Goal: Task Accomplishment & Management: Manage account settings

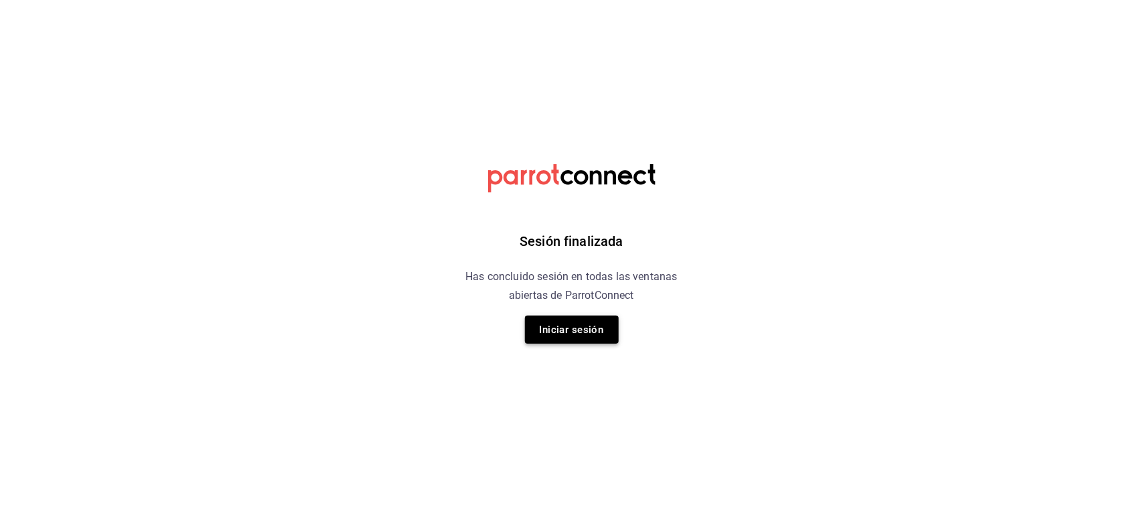
click at [573, 329] on button "Iniciar sesión" at bounding box center [572, 329] width 94 height 28
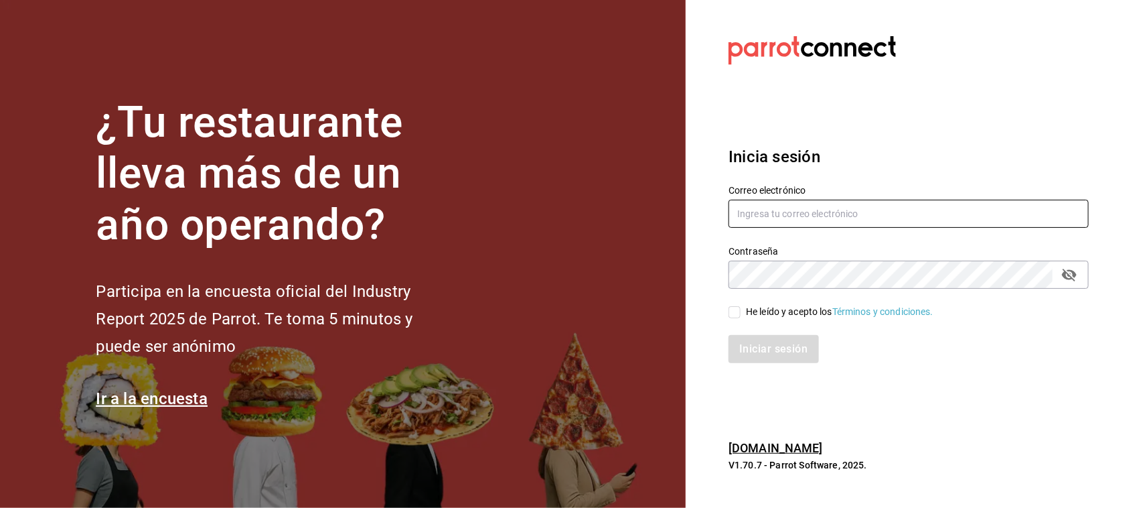
type input "[EMAIL_ADDRESS][PERSON_NAME][PERSON_NAME][DOMAIN_NAME]"
click at [734, 312] on input "He leído y acepto los Términos y condiciones." at bounding box center [735, 312] width 12 height 12
checkbox input "true"
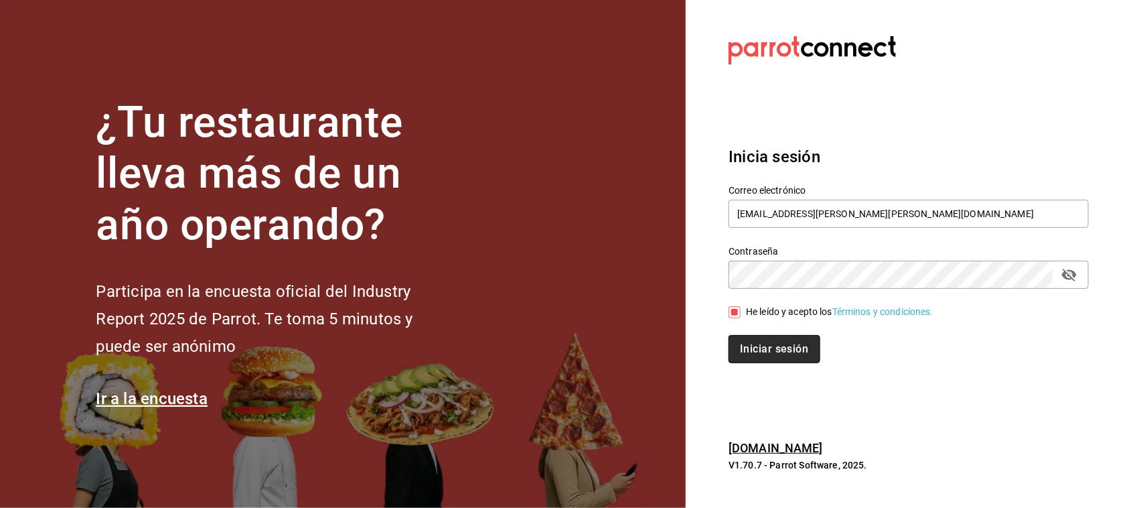
click at [760, 349] on button "Iniciar sesión" at bounding box center [774, 349] width 91 height 28
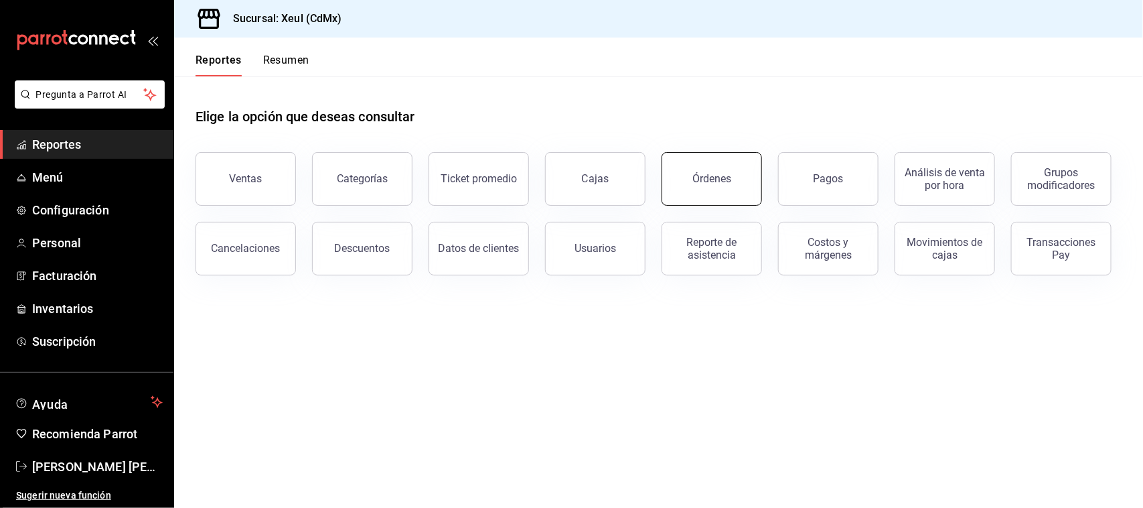
click at [714, 202] on div "Órdenes" at bounding box center [704, 171] width 117 height 70
click at [705, 175] on div "Órdenes" at bounding box center [712, 178] width 39 height 13
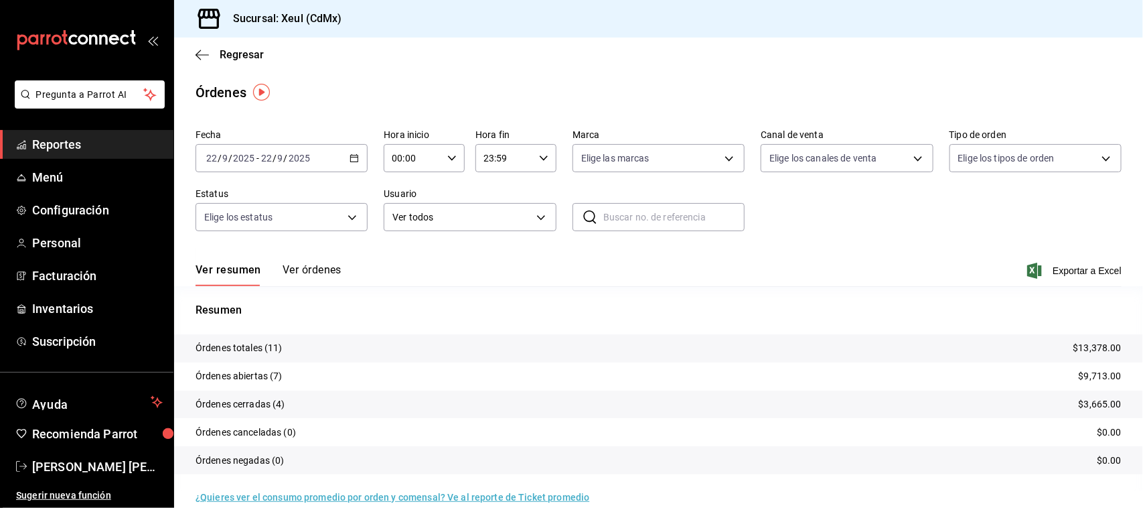
click at [352, 153] on icon "button" at bounding box center [354, 157] width 9 height 9
click at [271, 358] on li "Rango de fechas" at bounding box center [258, 349] width 125 height 30
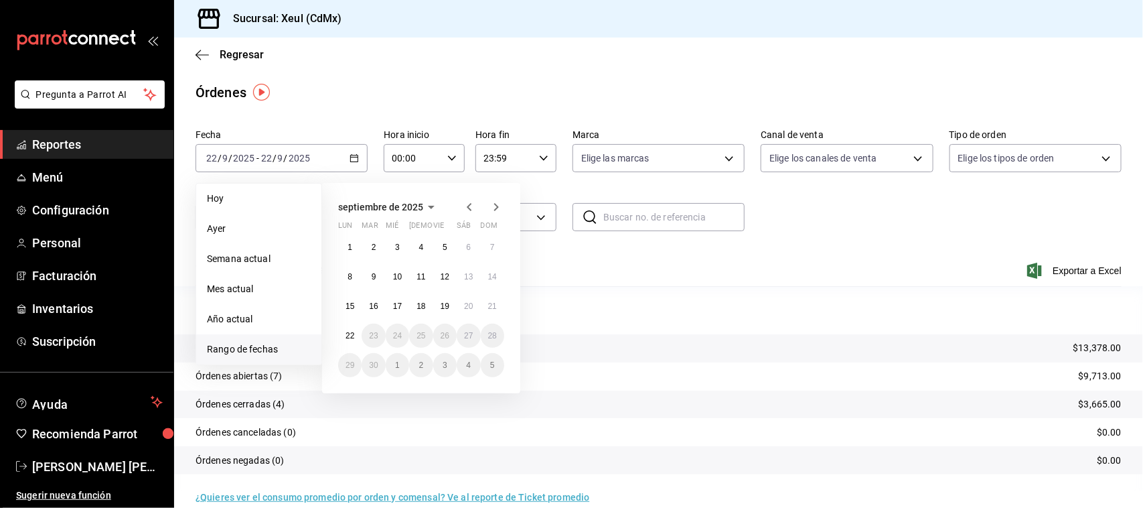
click at [266, 352] on span "Rango de fechas" at bounding box center [259, 349] width 104 height 14
click at [356, 305] on button "15" at bounding box center [349, 306] width 23 height 24
click at [494, 307] on abbr "21" at bounding box center [492, 305] width 9 height 9
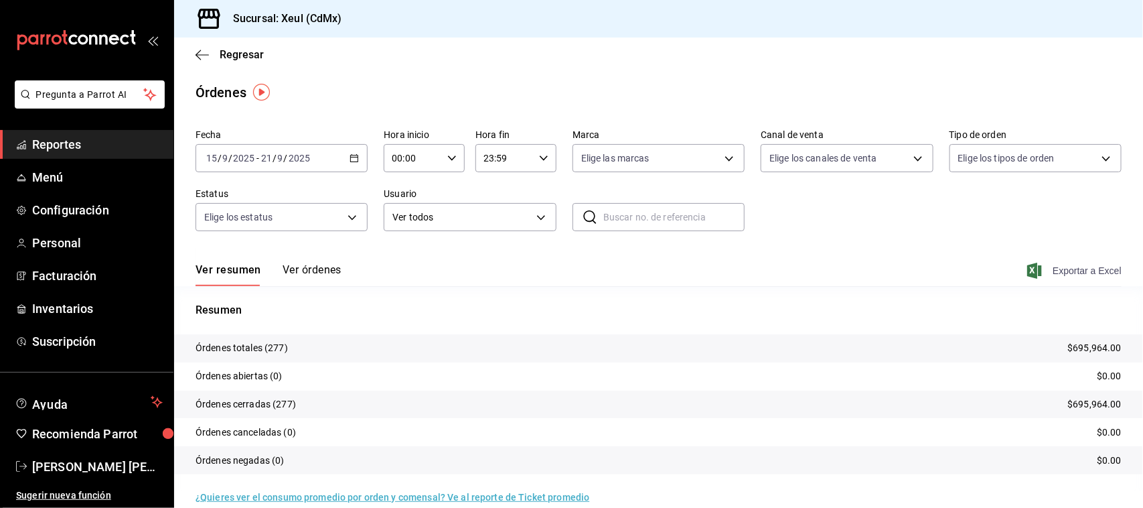
click at [1031, 267] on span "Exportar a Excel" at bounding box center [1076, 271] width 92 height 16
click at [198, 59] on icon "button" at bounding box center [202, 55] width 13 height 12
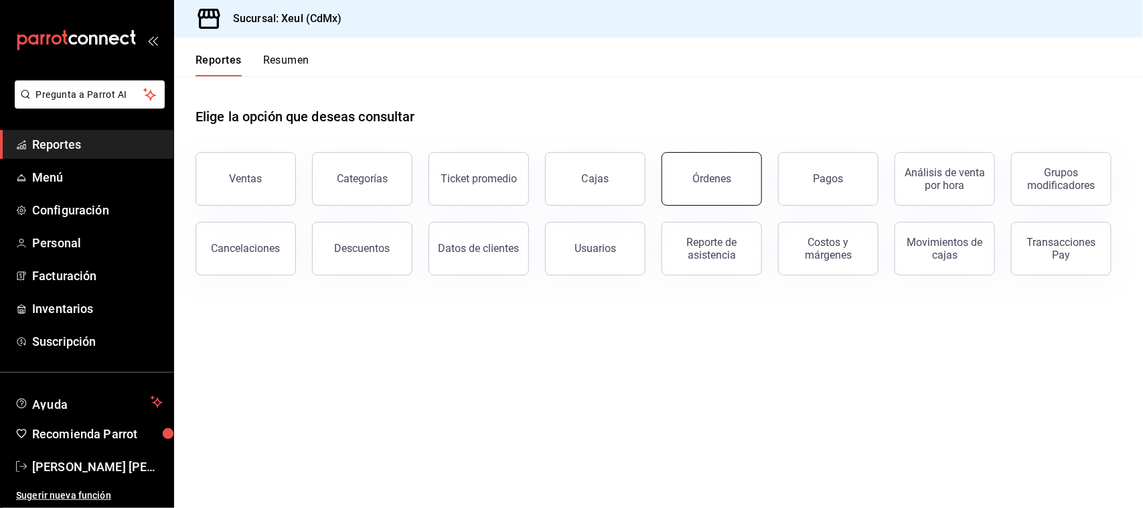
click at [704, 175] on div "Órdenes" at bounding box center [712, 178] width 39 height 13
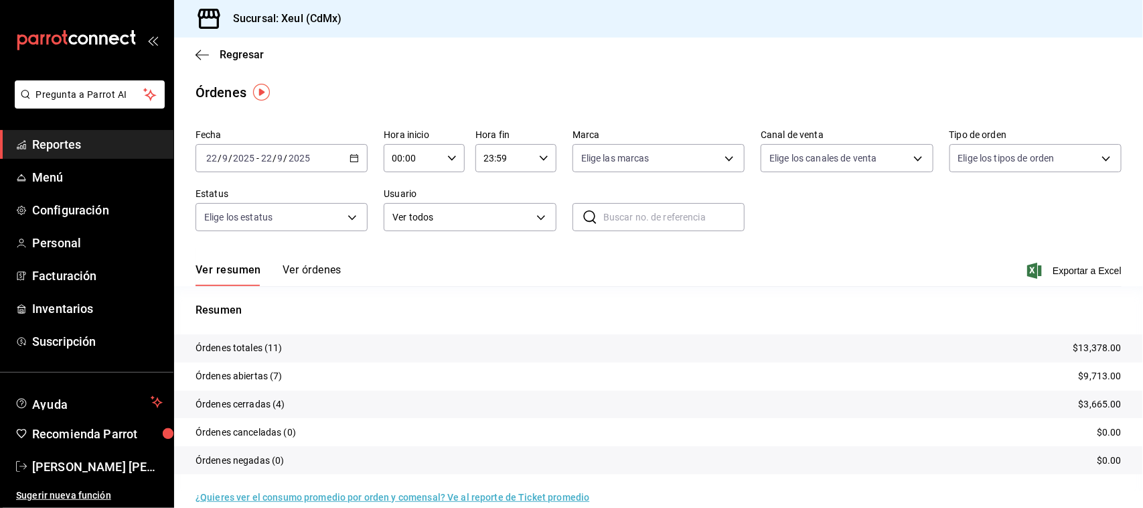
click at [354, 165] on div "[DATE] [DATE] - [DATE] [DATE]" at bounding box center [282, 158] width 172 height 28
click at [268, 362] on li "Rango de fechas" at bounding box center [258, 349] width 125 height 30
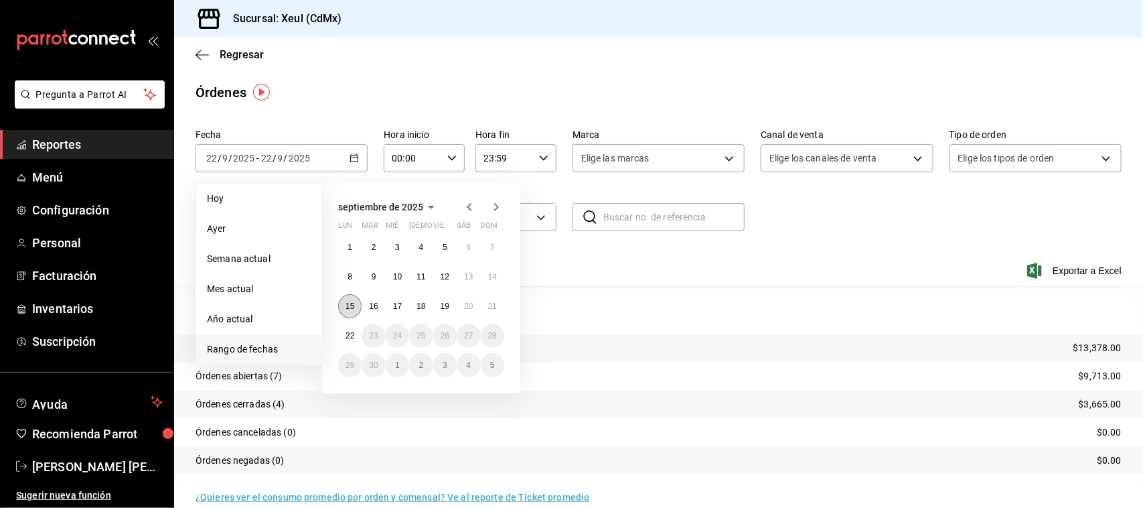
click at [344, 309] on button "15" at bounding box center [349, 306] width 23 height 24
click at [488, 306] on abbr "21" at bounding box center [492, 305] width 9 height 9
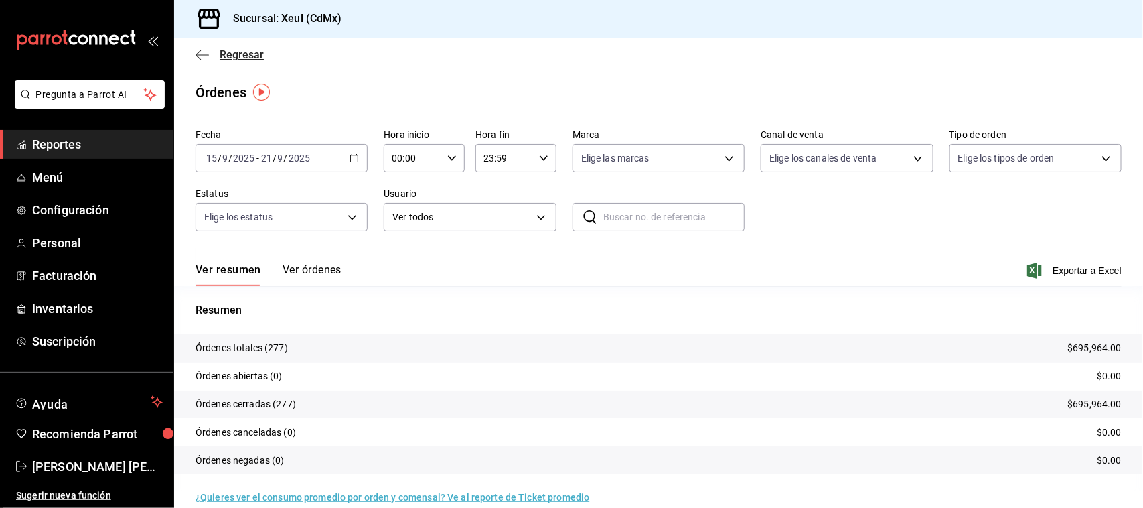
click at [202, 59] on icon "button" at bounding box center [202, 55] width 13 height 12
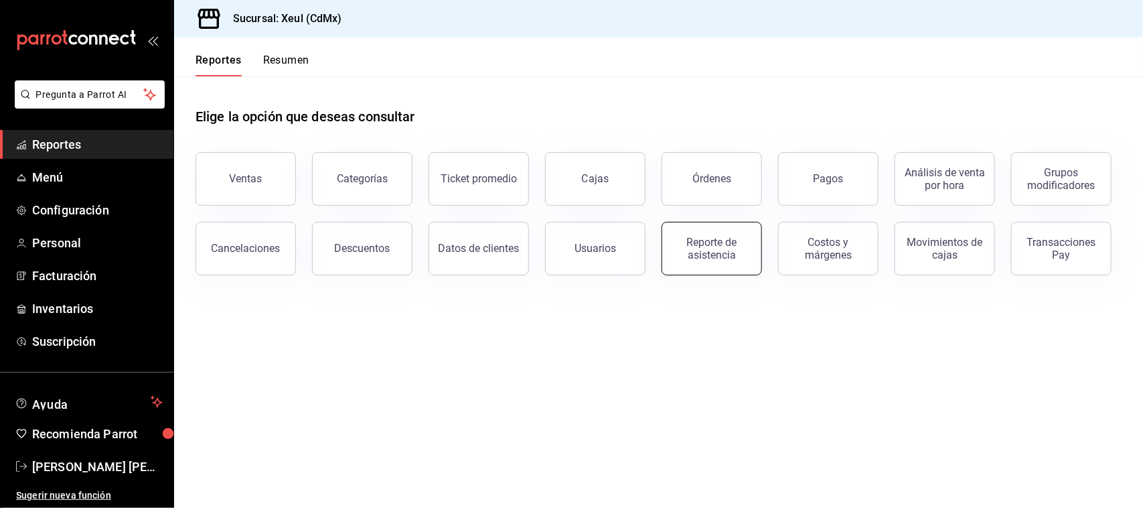
click at [705, 262] on button "Reporte de asistencia" at bounding box center [712, 249] width 100 height 54
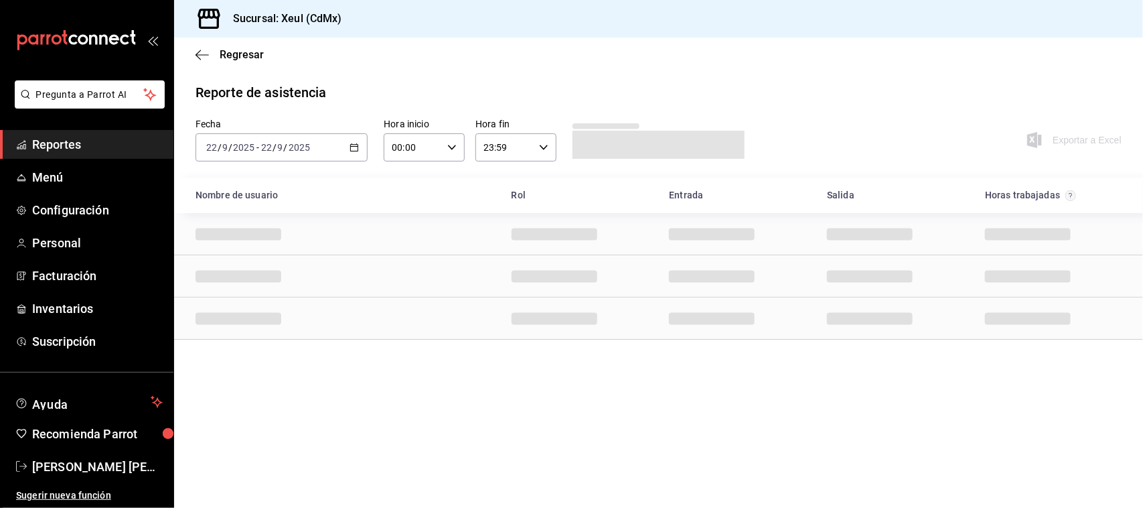
click at [352, 152] on div "[DATE] [DATE] - [DATE] [DATE]" at bounding box center [282, 147] width 172 height 28
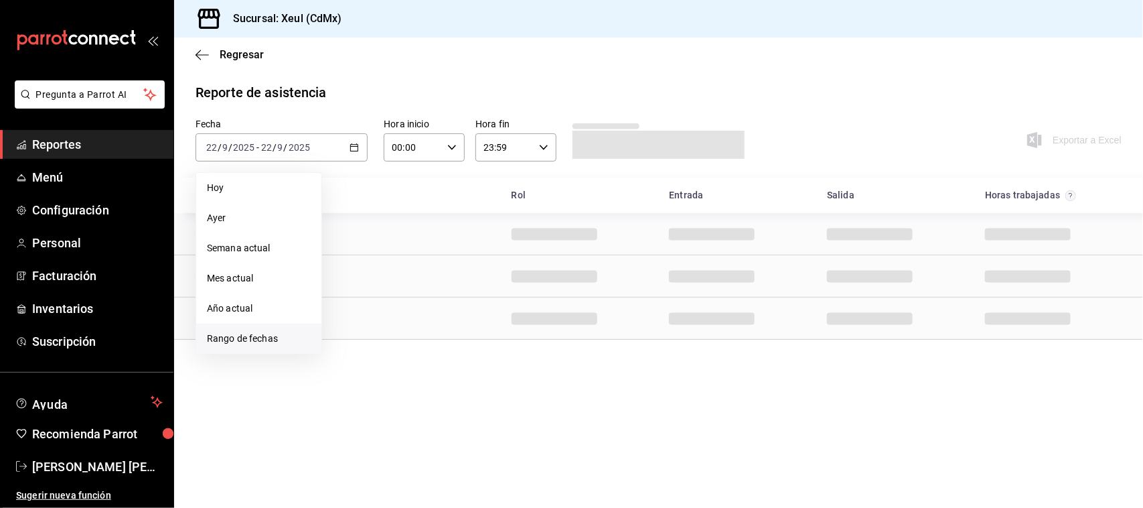
click at [269, 344] on span "Rango de fechas" at bounding box center [259, 339] width 104 height 14
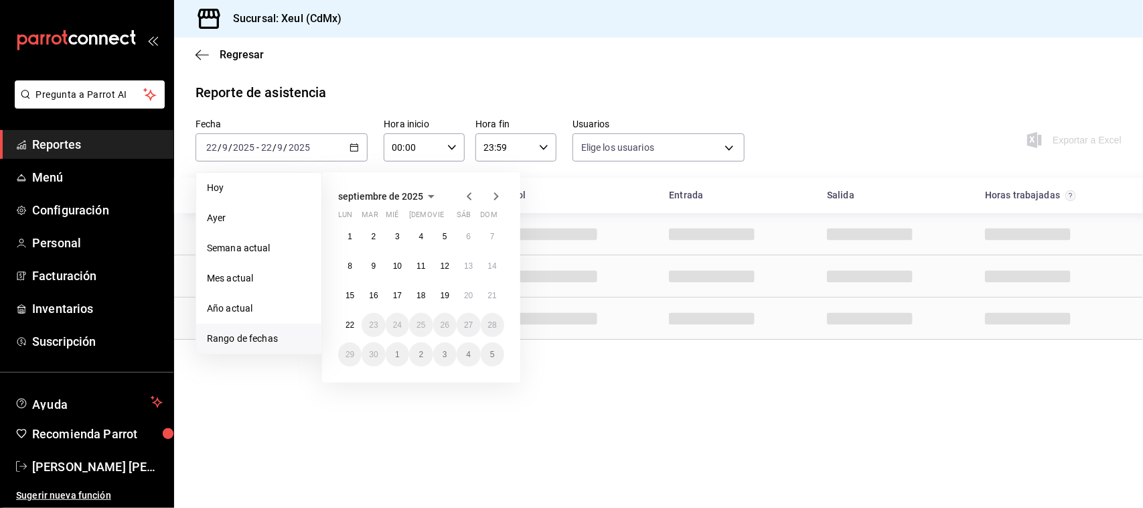
type input "e45a3e3a-c97b-466a-a610-66681751ffd6,225e9aa6-837f-466e-b04b-bca696eb9ce0,cc7cc…"
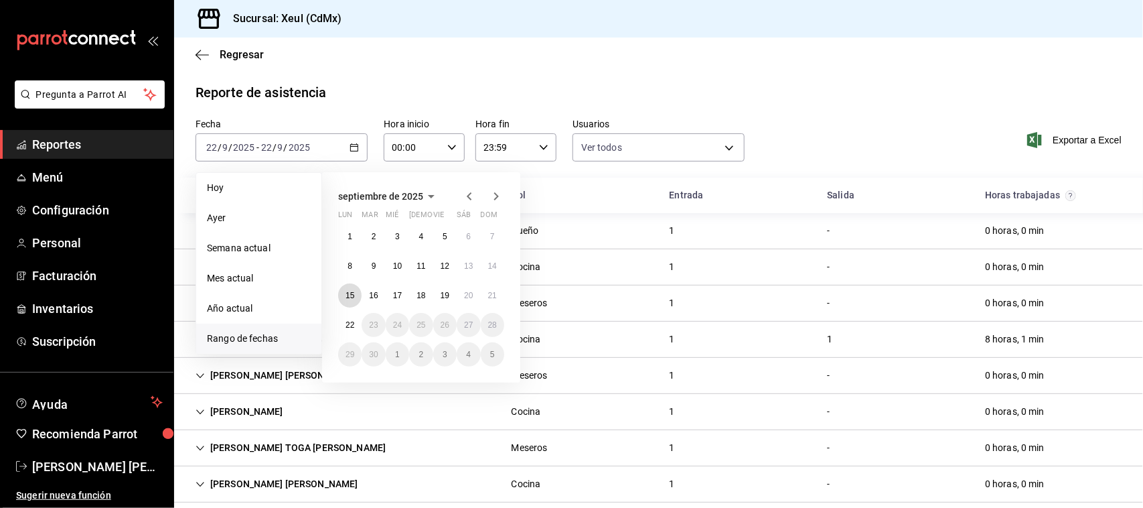
click at [349, 297] on abbr "15" at bounding box center [350, 295] width 9 height 9
click at [492, 293] on abbr "21" at bounding box center [492, 295] width 9 height 9
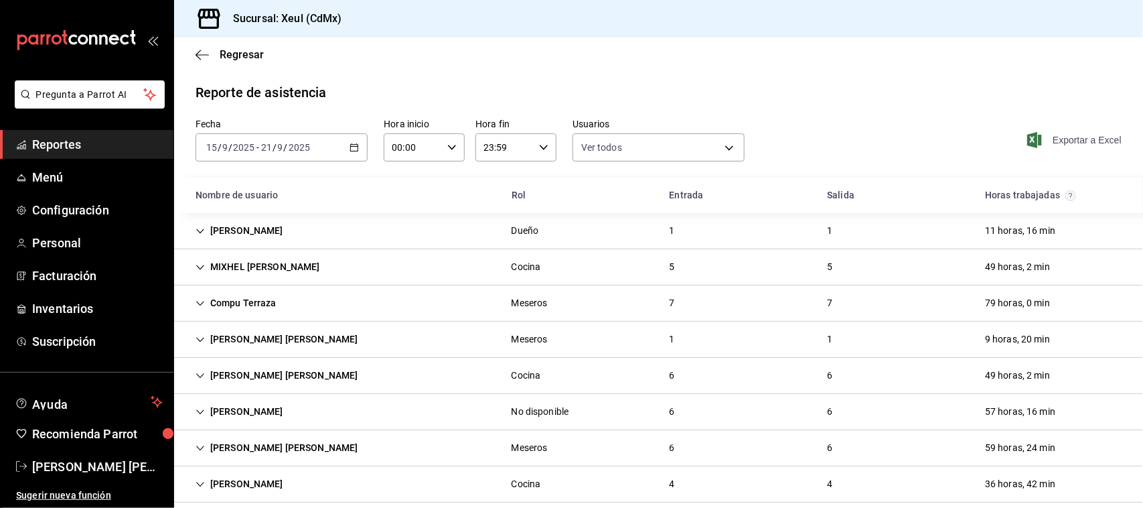
click at [1064, 138] on span "Exportar a Excel" at bounding box center [1076, 140] width 92 height 16
click at [115, 236] on span "Personal" at bounding box center [97, 243] width 131 height 18
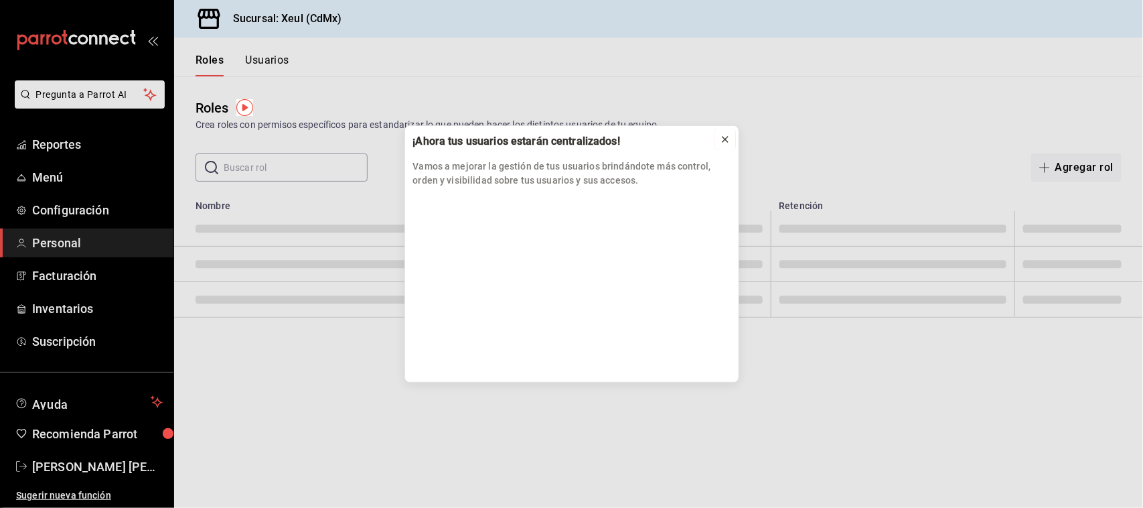
click at [728, 137] on icon at bounding box center [725, 139] width 11 height 11
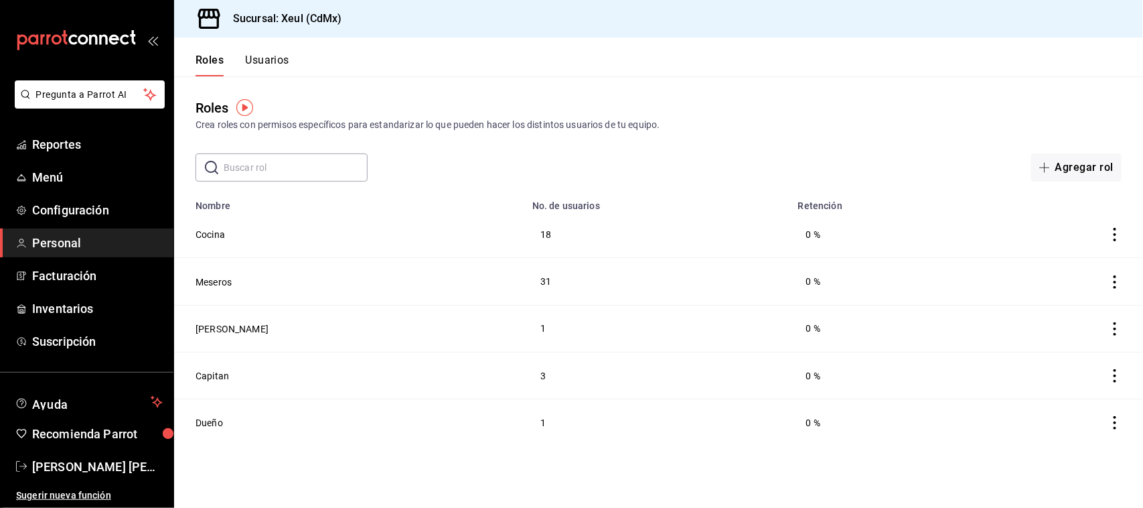
click at [271, 62] on button "Usuarios" at bounding box center [267, 65] width 44 height 23
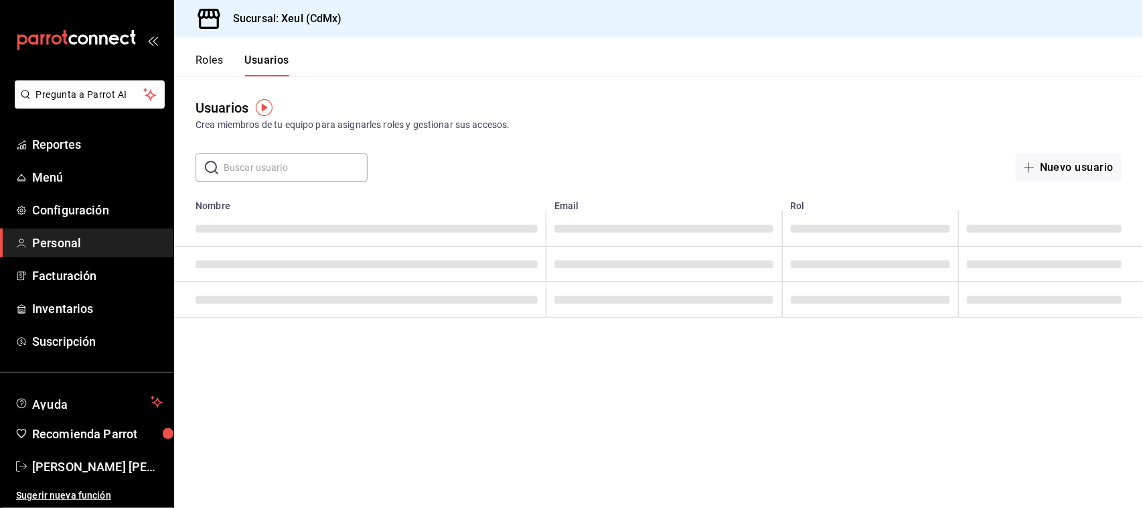
click at [306, 169] on input "text" at bounding box center [296, 167] width 144 height 27
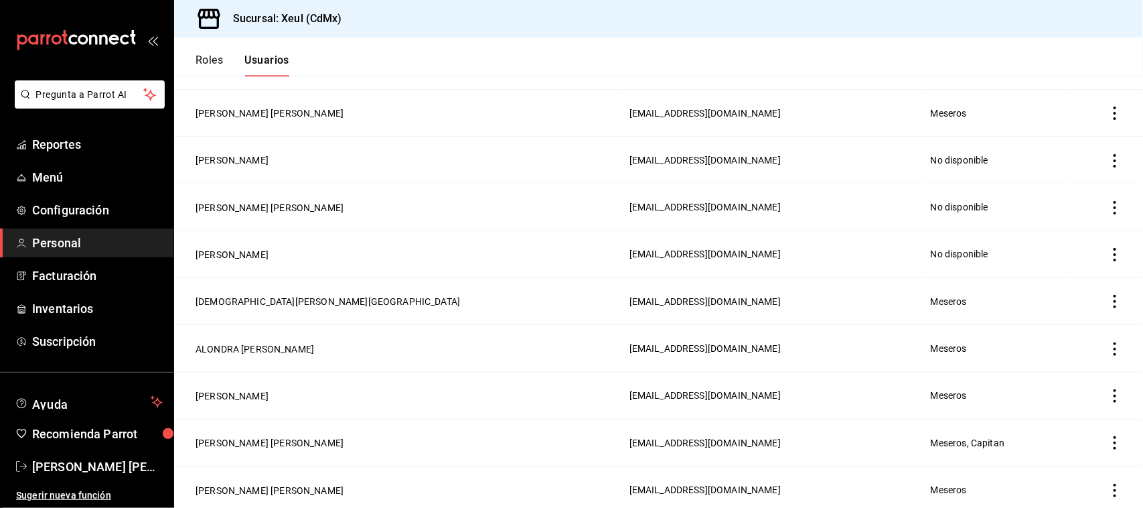
scroll to position [1538, 0]
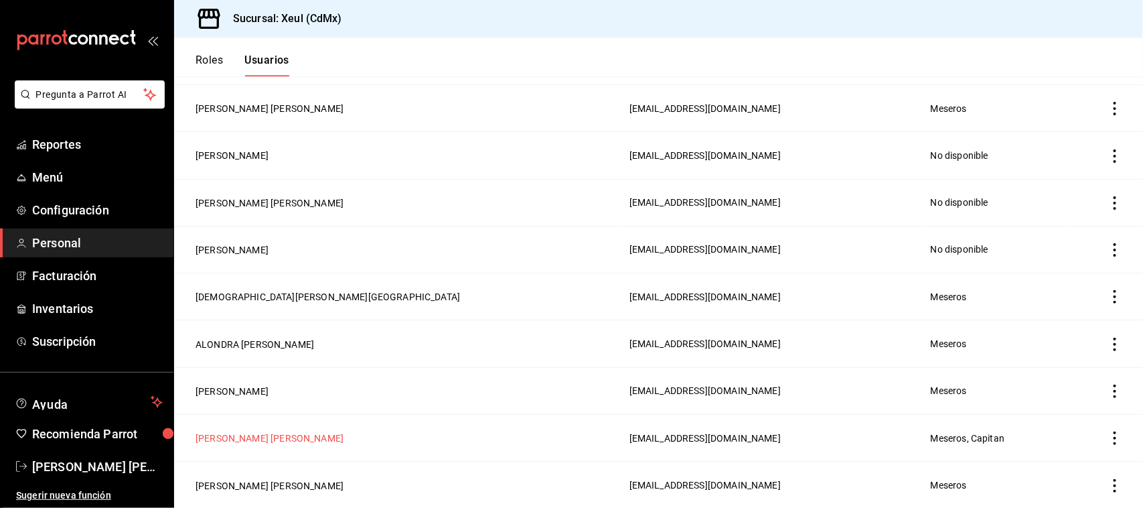
type input "EMA"
click at [344, 437] on button "[PERSON_NAME] [PERSON_NAME]" at bounding box center [270, 437] width 148 height 13
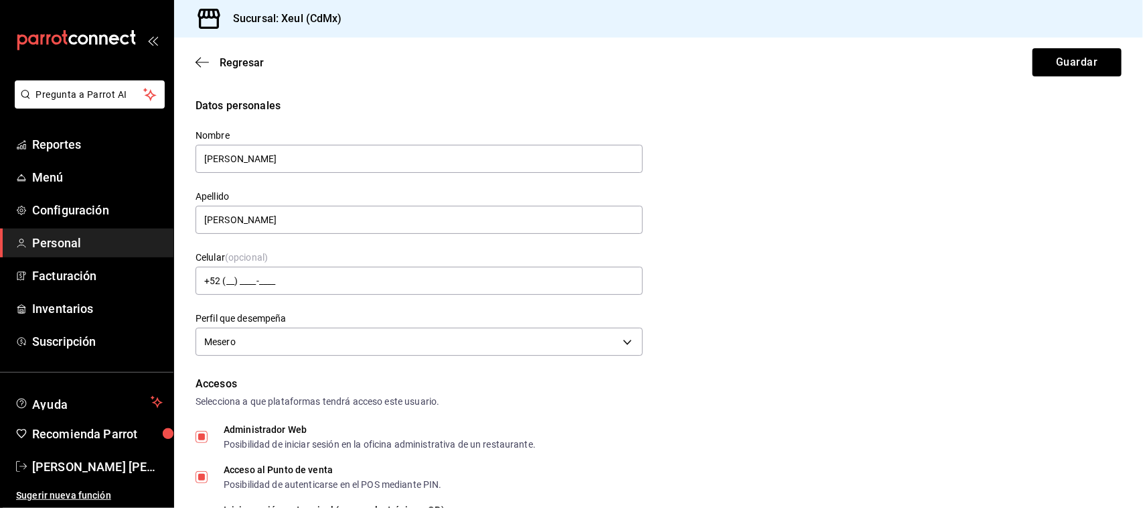
click at [787, 238] on div "Datos personales Nombre [PERSON_NAME] Apellido [PERSON_NAME] Celular (opcional)…" at bounding box center [659, 229] width 926 height 262
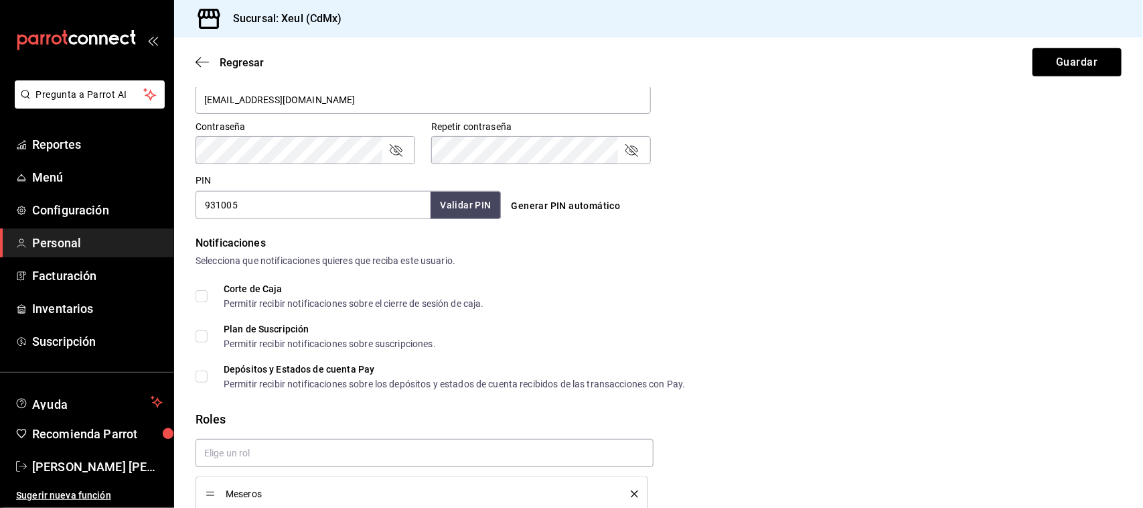
scroll to position [547, 0]
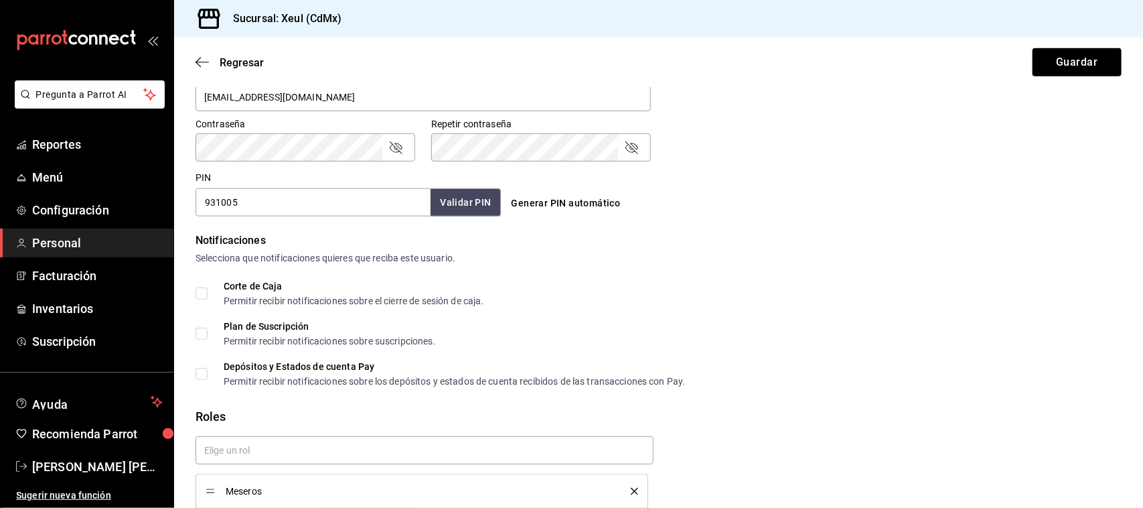
click at [265, 202] on input "931005" at bounding box center [313, 202] width 235 height 28
type input "9"
type input "961005"
click at [1066, 61] on button "Guardar" at bounding box center [1077, 62] width 89 height 28
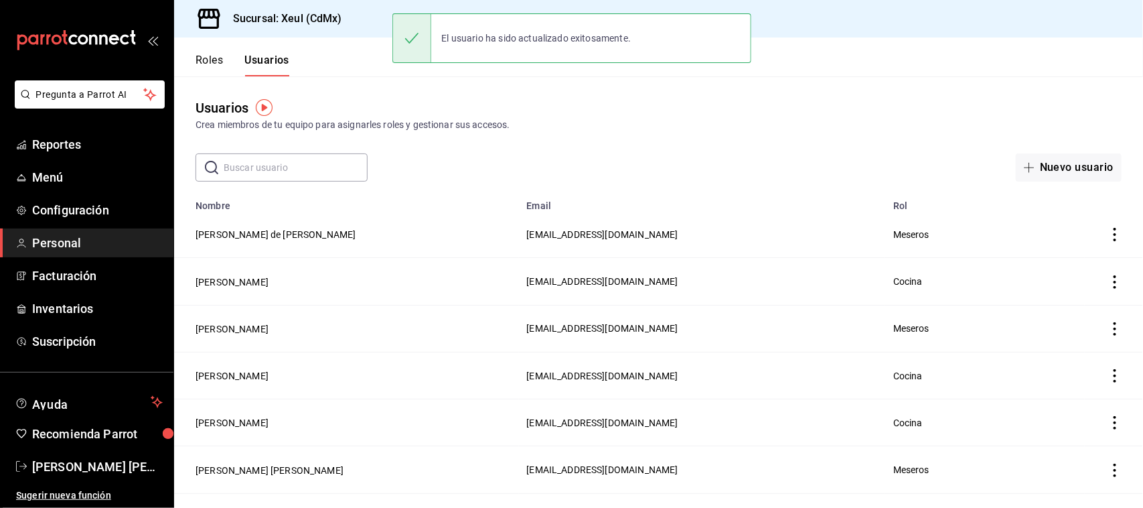
click at [295, 166] on input "text" at bounding box center [296, 167] width 144 height 27
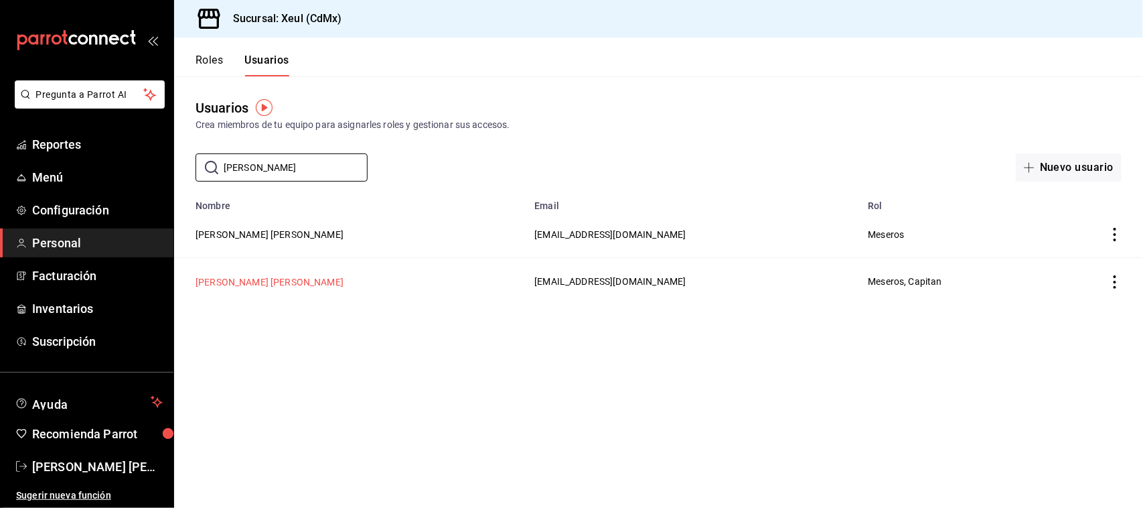
type input "[PERSON_NAME]"
click at [238, 283] on button "[PERSON_NAME] [PERSON_NAME]" at bounding box center [270, 281] width 148 height 13
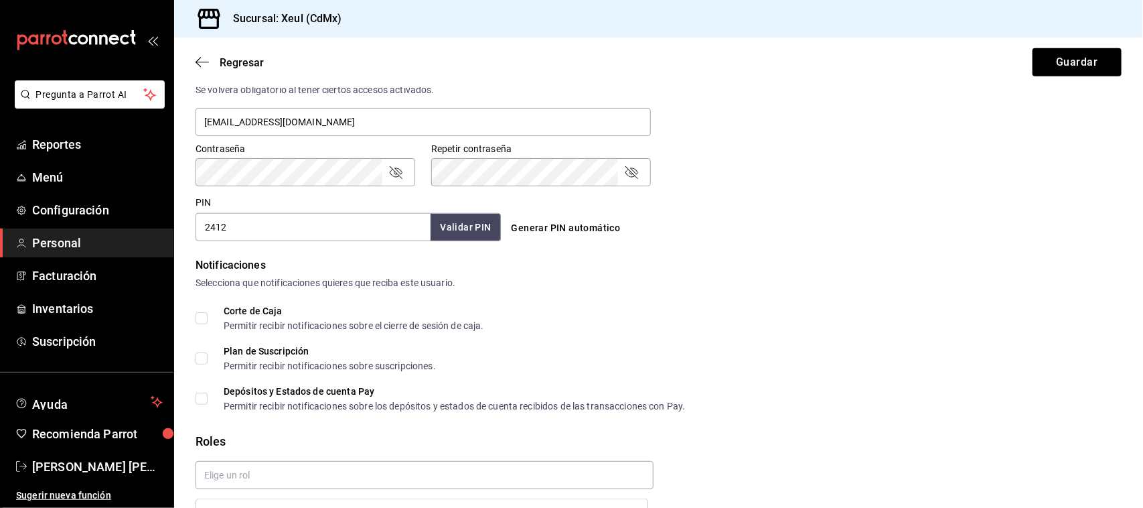
scroll to position [530, 0]
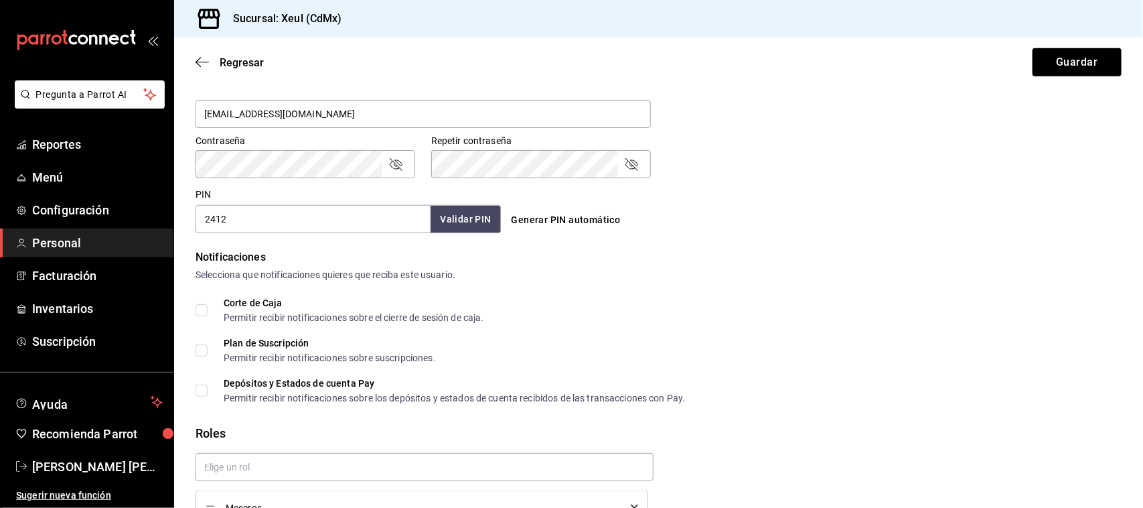
click at [275, 226] on input "2412" at bounding box center [313, 219] width 235 height 28
type input "2"
type input "961224"
click at [1069, 56] on button "Guardar" at bounding box center [1077, 62] width 89 height 28
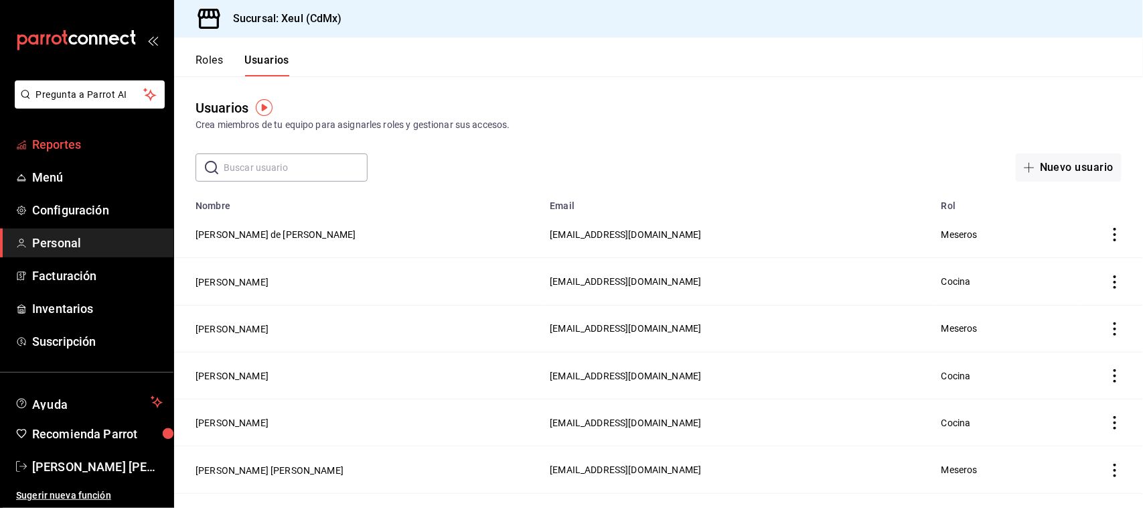
click at [85, 144] on span "Reportes" at bounding box center [97, 144] width 131 height 18
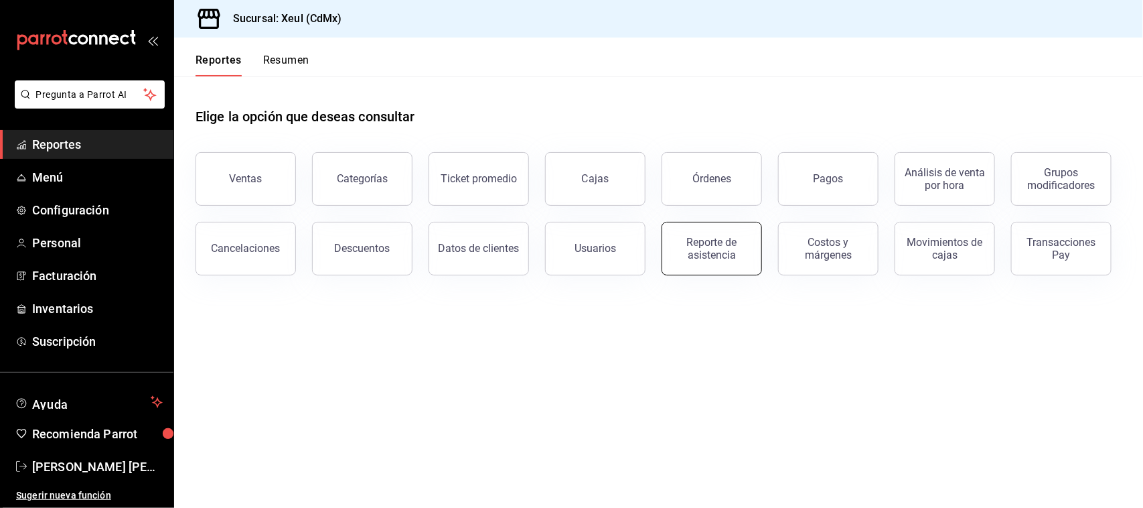
click at [733, 250] on div "Reporte de asistencia" at bounding box center [711, 248] width 83 height 25
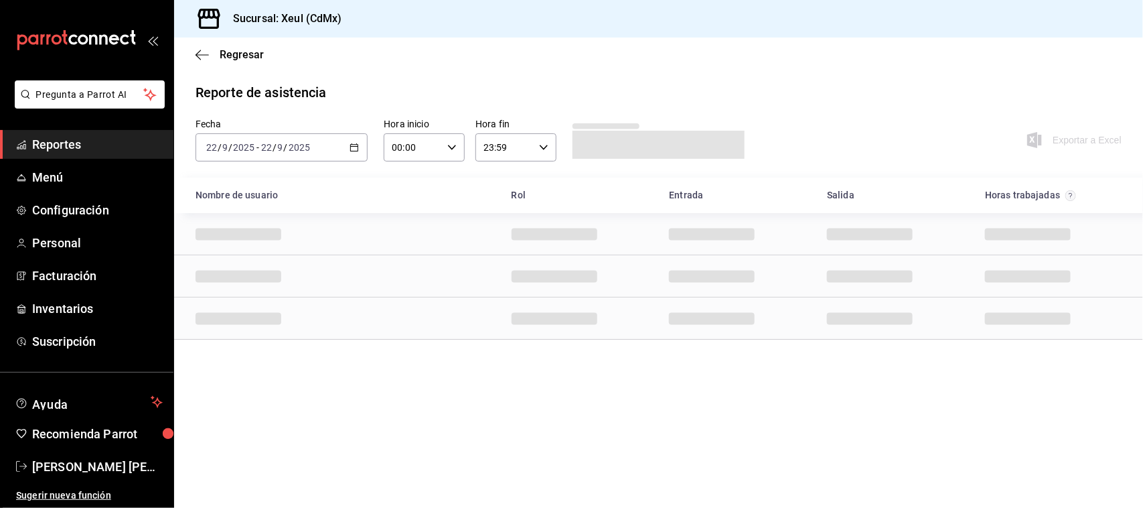
click at [356, 151] on \(Stroke\) "button" at bounding box center [354, 147] width 8 height 7
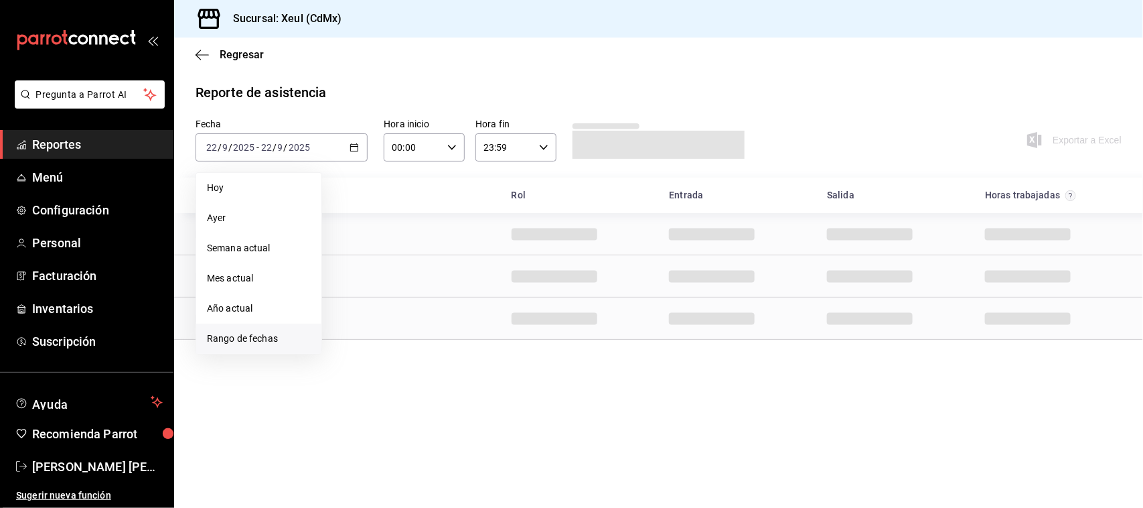
click at [289, 336] on span "Rango de fechas" at bounding box center [259, 339] width 104 height 14
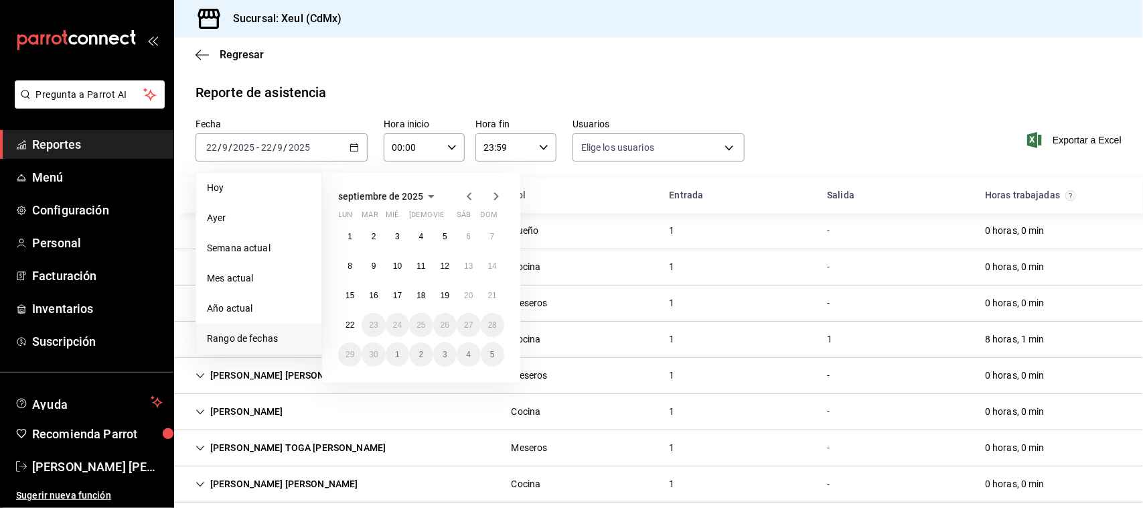
type input "e45a3e3a-c97b-466a-a610-66681751ffd6,225e9aa6-837f-466e-b04b-bca696eb9ce0,cc7cc…"
click at [356, 292] on button "15" at bounding box center [349, 295] width 23 height 24
click at [484, 301] on button "21" at bounding box center [492, 295] width 23 height 24
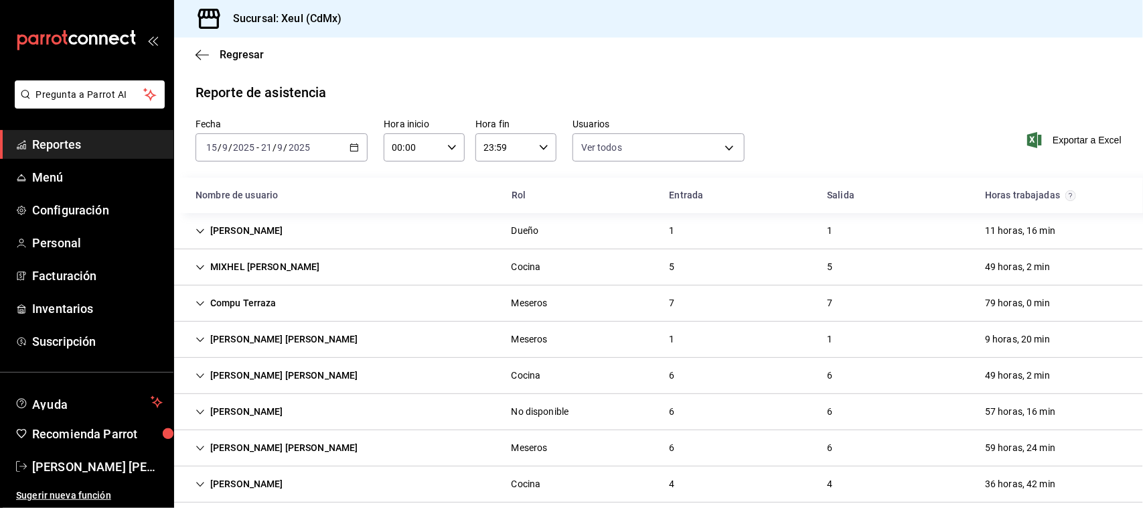
scroll to position [21, 0]
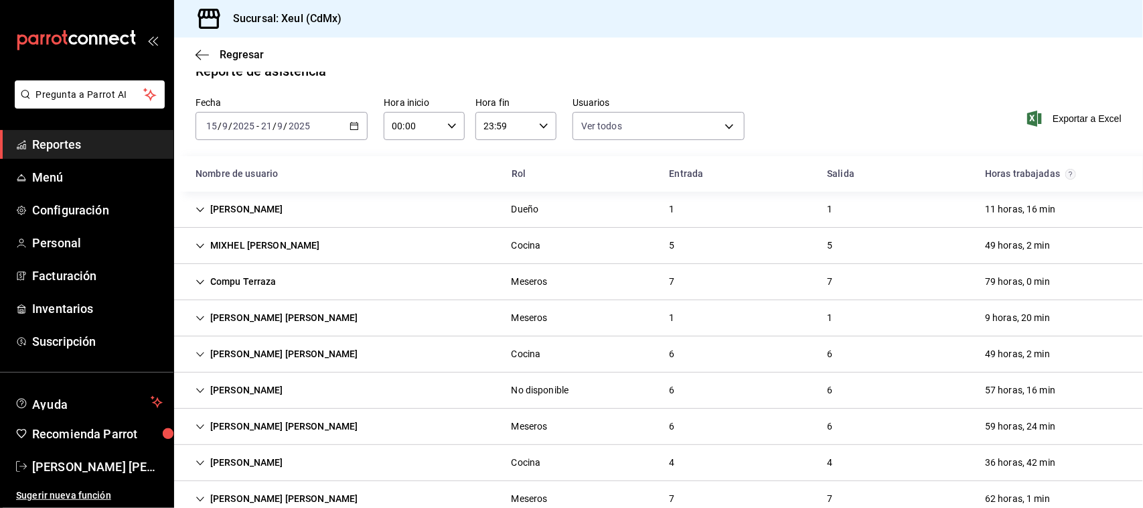
click at [573, 248] on div "MIXHEL [PERSON_NAME] 5 5 49 horas, 2 min" at bounding box center [658, 246] width 969 height 36
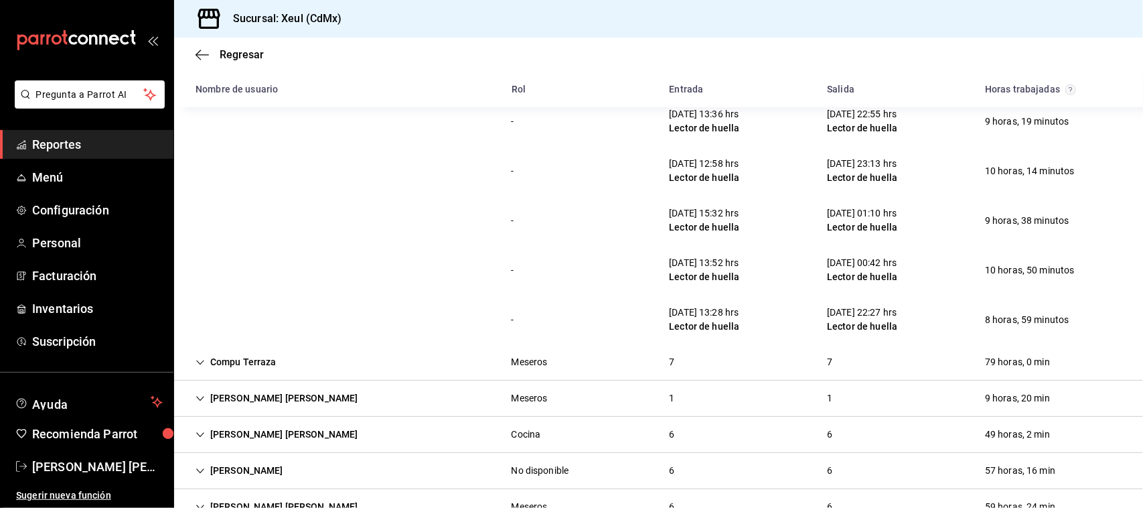
scroll to position [263, 0]
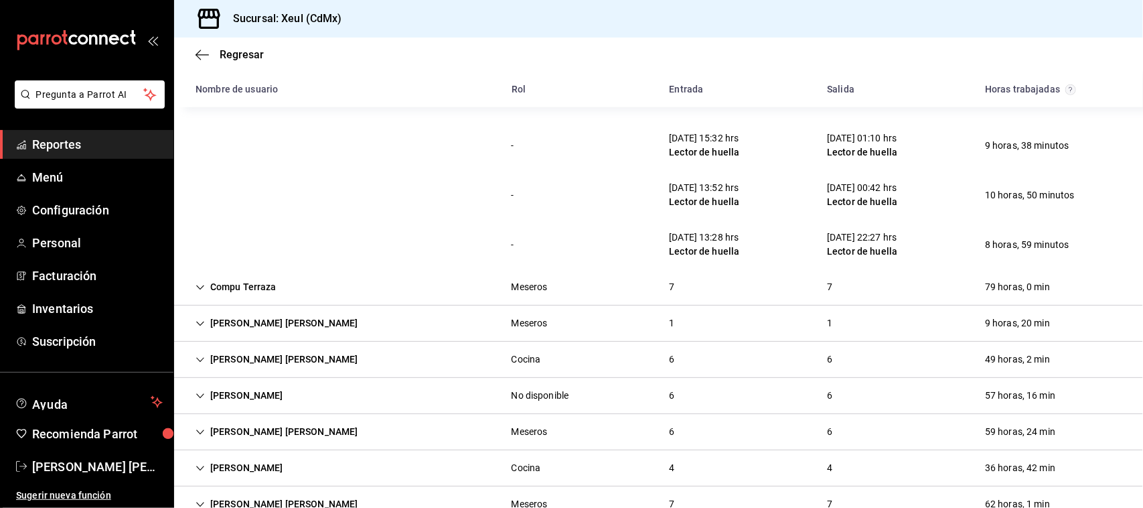
click at [755, 370] on div "[PERSON_NAME] [PERSON_NAME] Cocina 6 6 49 horas, 2 min" at bounding box center [658, 360] width 969 height 36
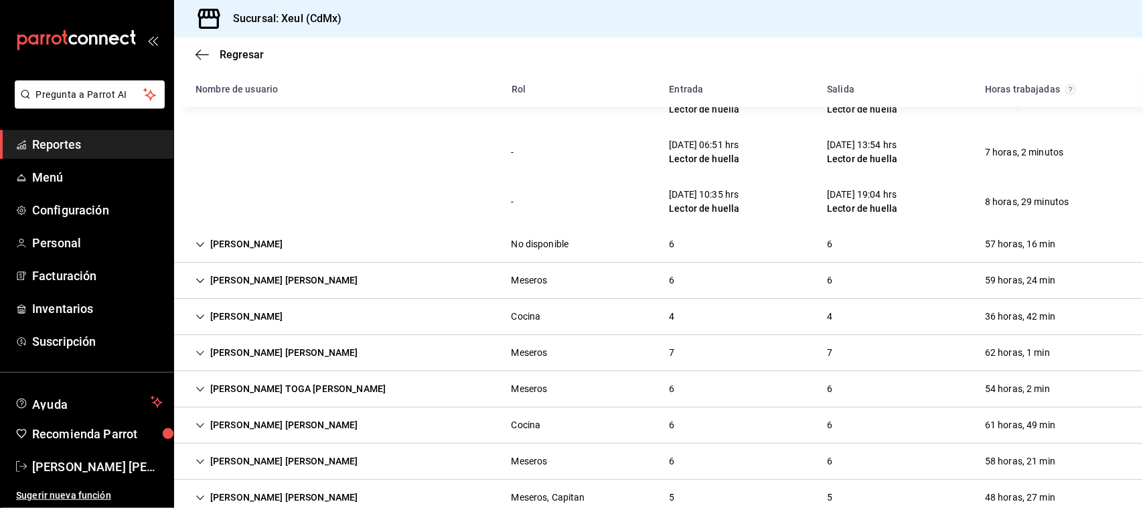
scroll to position [715, 0]
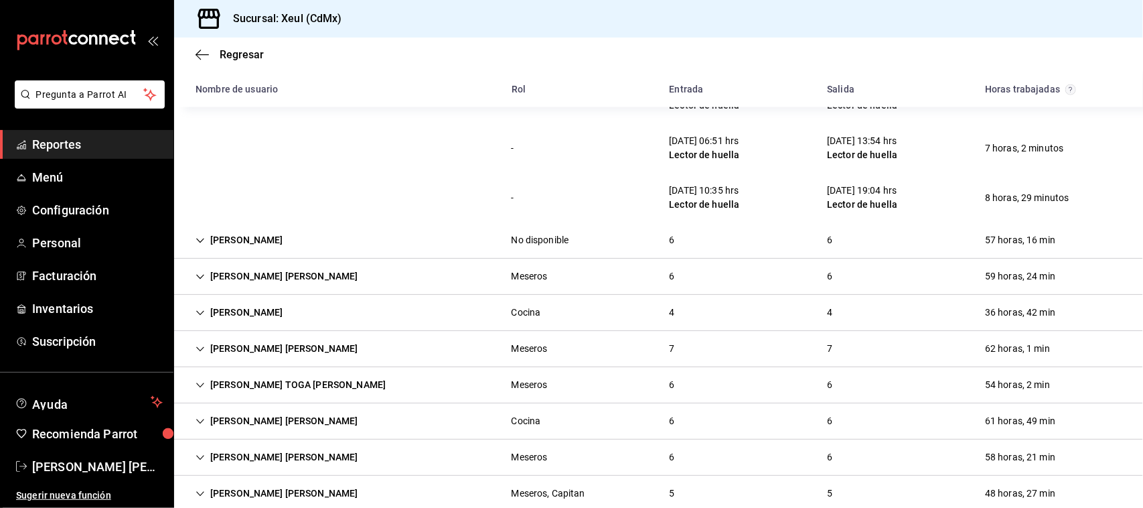
click at [859, 233] on div "[PERSON_NAME] No disponible 6 6 57 horas, 16 min" at bounding box center [658, 240] width 969 height 36
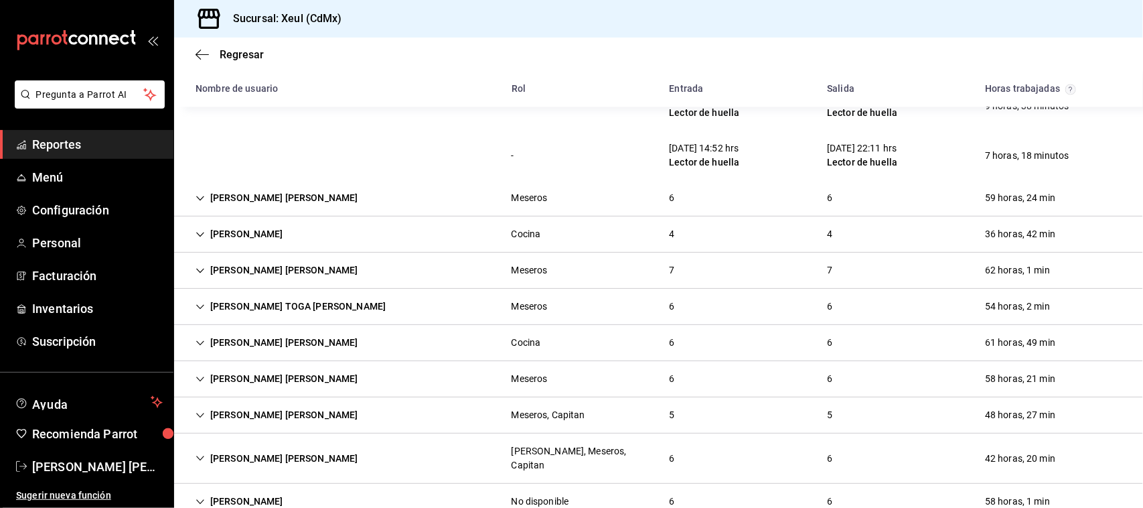
scroll to position [1102, 0]
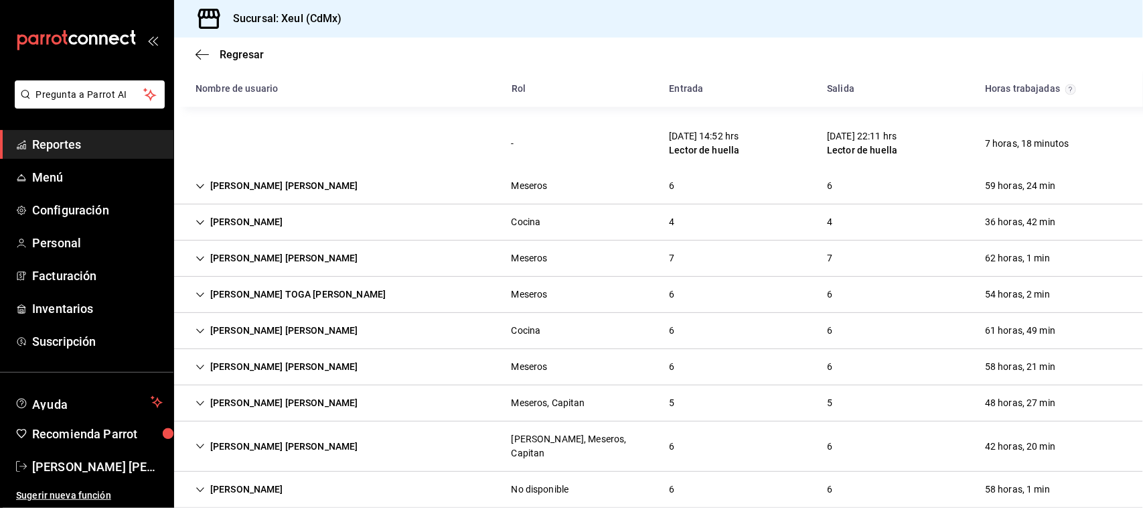
click at [821, 221] on div "4" at bounding box center [829, 222] width 27 height 25
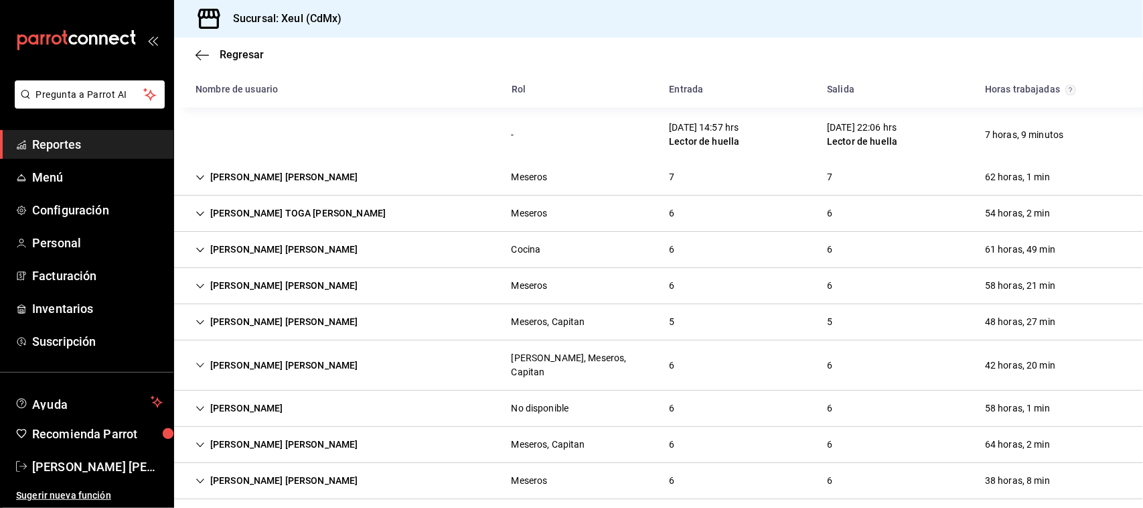
scroll to position [1390, 0]
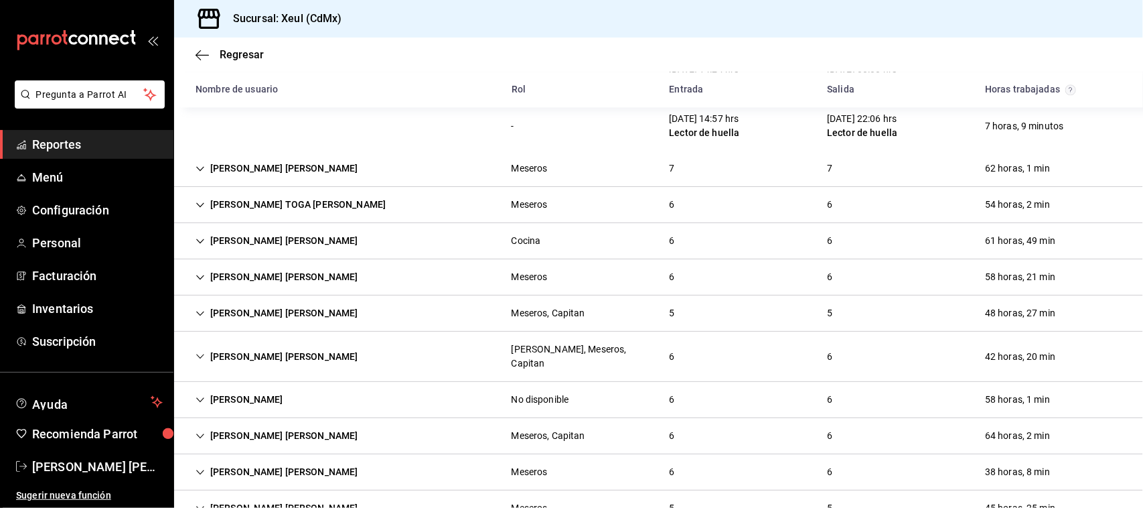
click at [799, 253] on div "[PERSON_NAME] [PERSON_NAME] Cocina 6 6 61 horas, 49 min" at bounding box center [658, 241] width 969 height 36
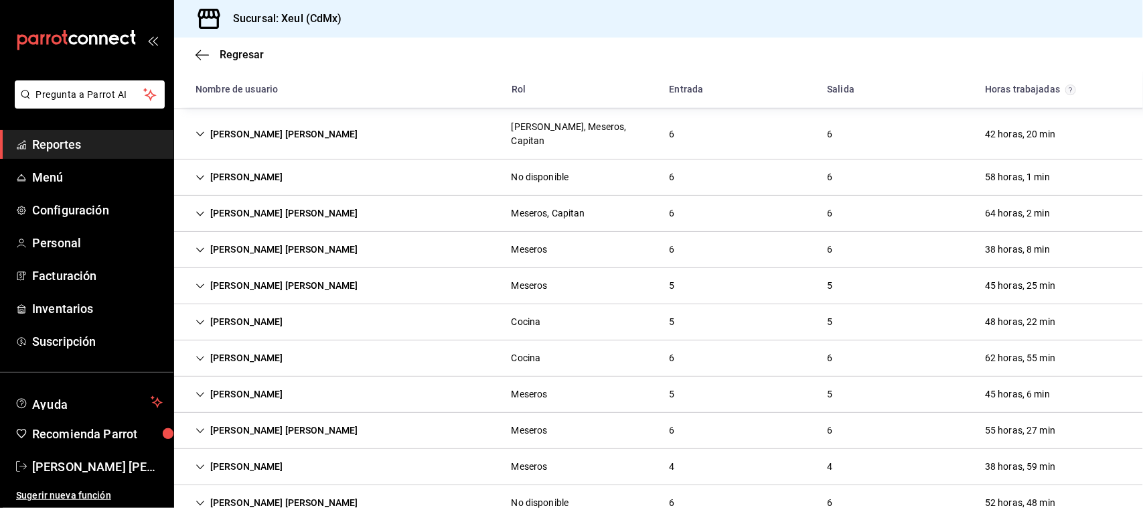
scroll to position [1914, 0]
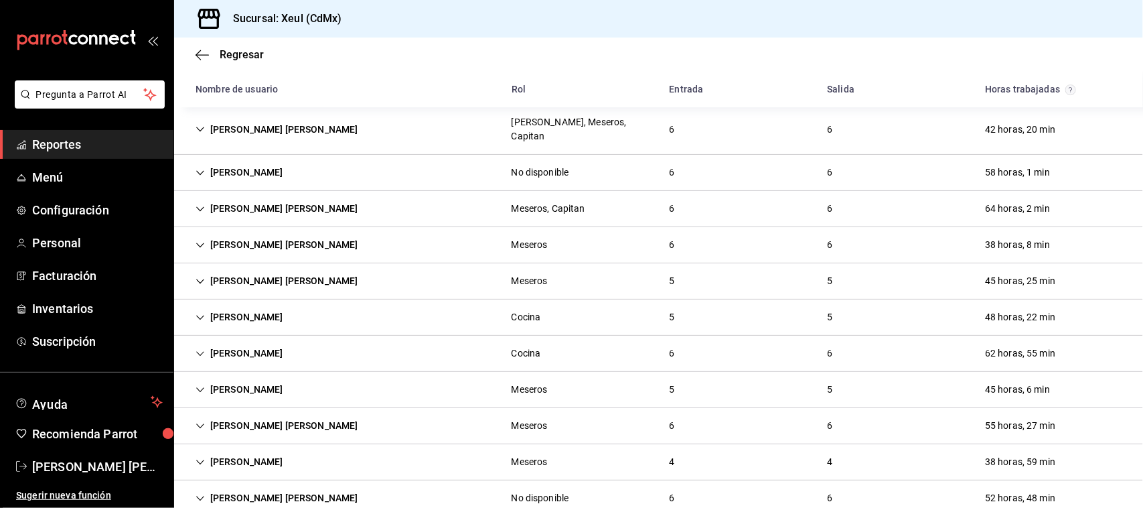
click at [851, 303] on div "[PERSON_NAME] Cocina 5 5 48 horas, 22 min" at bounding box center [658, 317] width 969 height 36
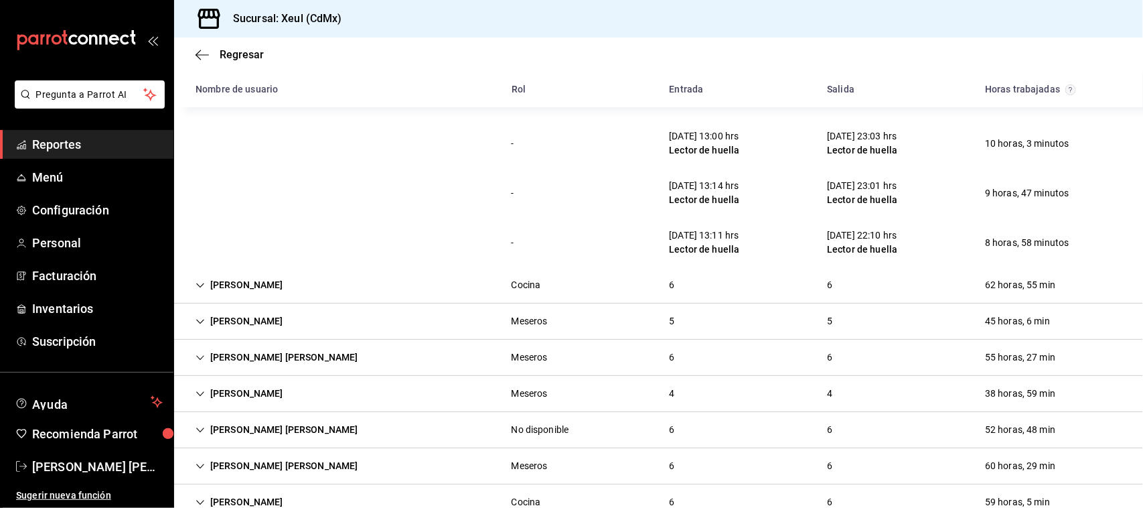
scroll to position [2262, 0]
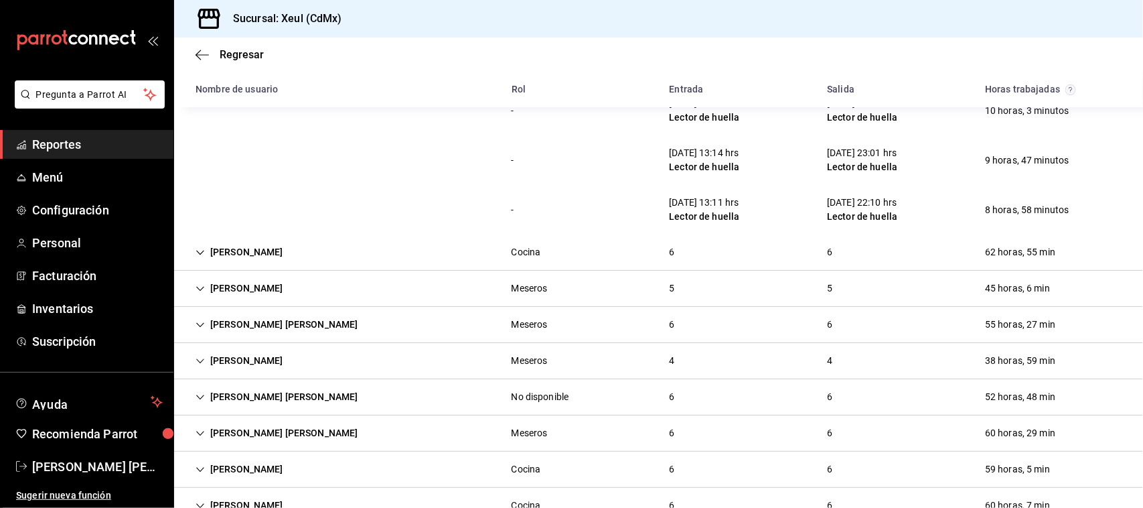
click at [784, 242] on div "[PERSON_NAME] 6 6 62 horas, 55 min" at bounding box center [658, 252] width 969 height 36
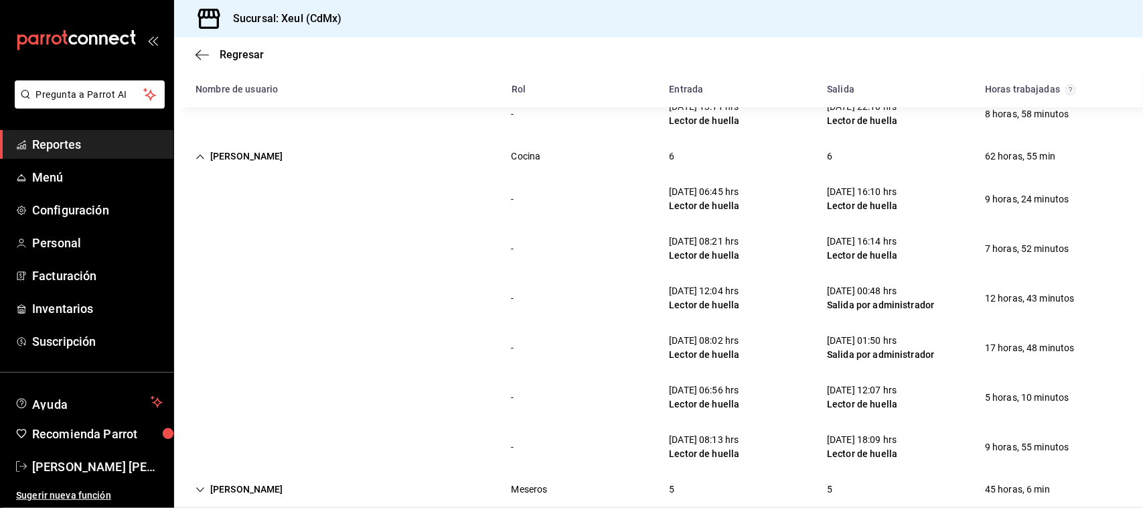
scroll to position [2352, 0]
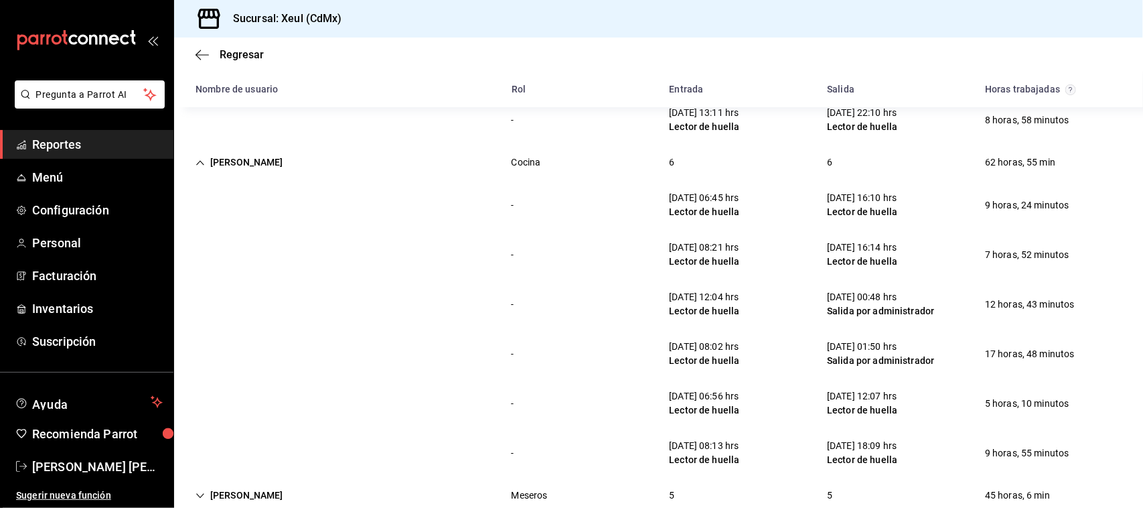
click at [701, 285] on div "[DATE] 12:04 hrs Lector de huella" at bounding box center [704, 304] width 92 height 39
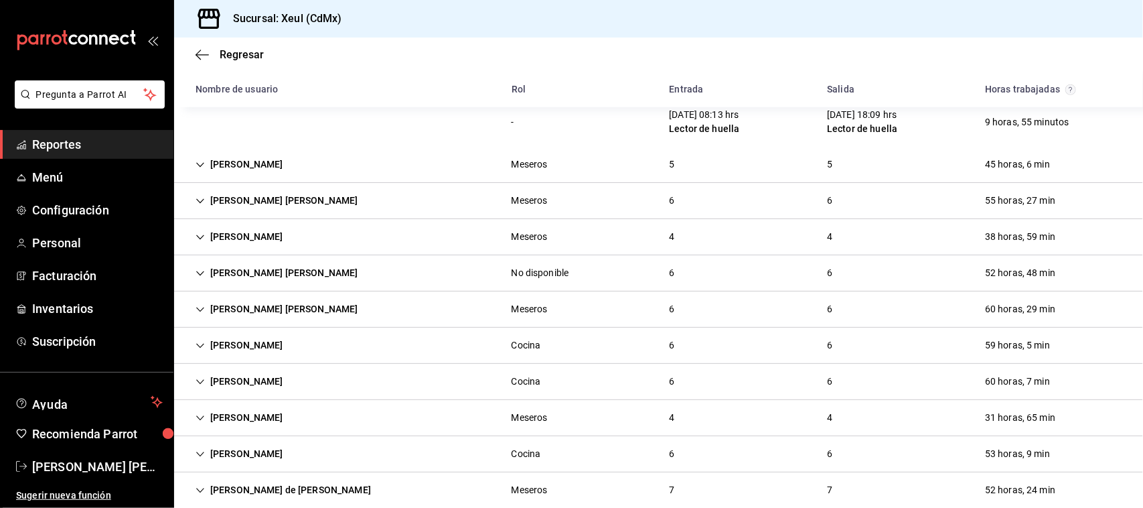
scroll to position [2690, 0]
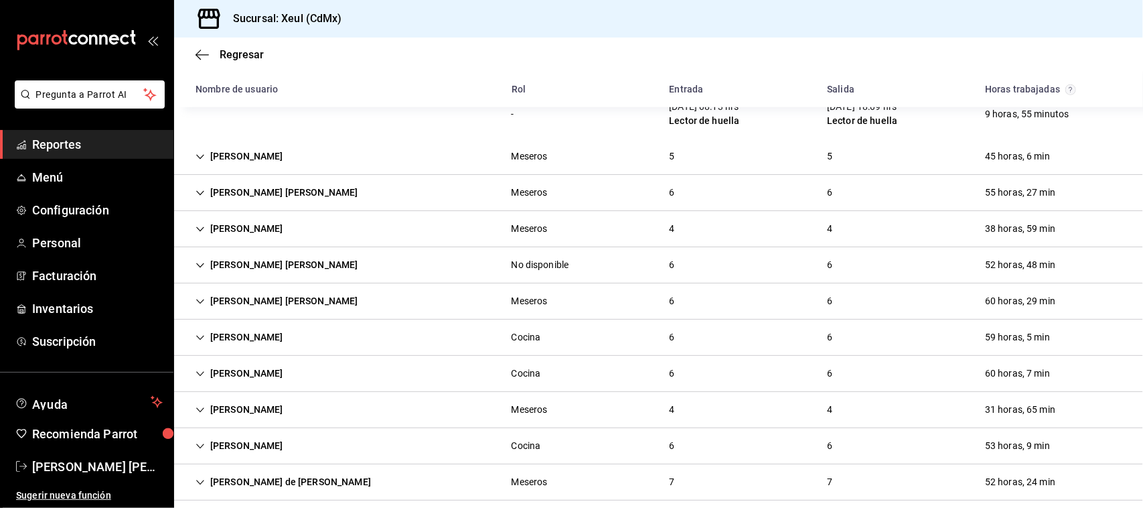
click at [725, 320] on div "[PERSON_NAME] Cocina 6 6 59 horas, 5 min" at bounding box center [658, 337] width 969 height 36
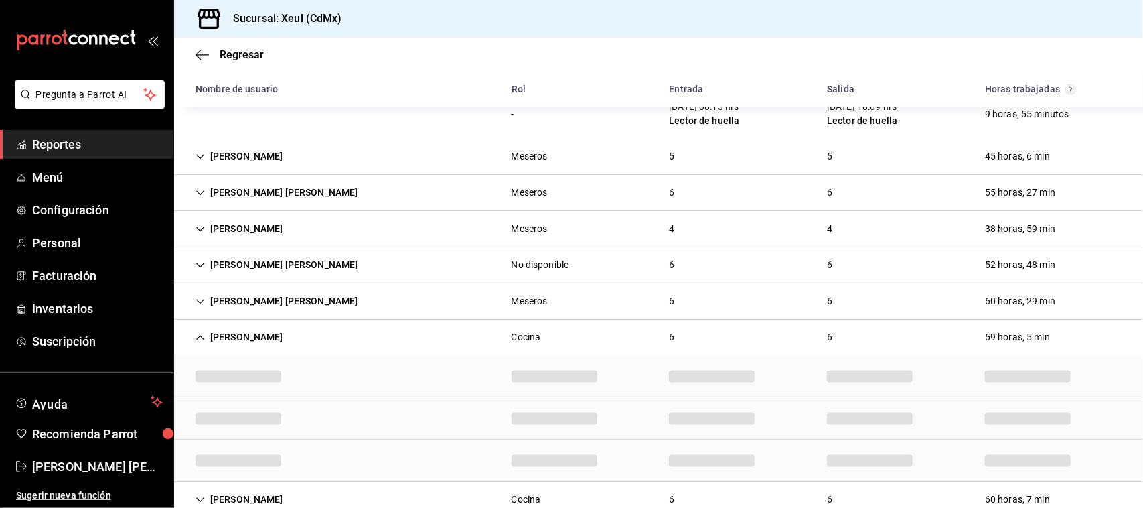
click at [725, 320] on div "[PERSON_NAME] Cocina 6 6 59 horas, 5 min" at bounding box center [658, 336] width 969 height 35
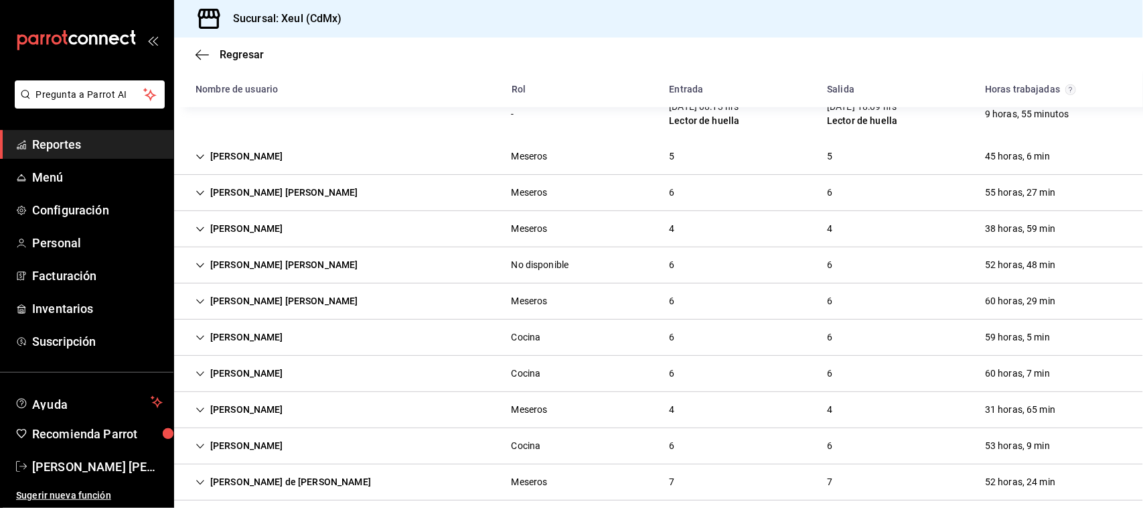
click at [725, 320] on div "[PERSON_NAME] Cocina 6 6 59 horas, 5 min" at bounding box center [658, 337] width 969 height 36
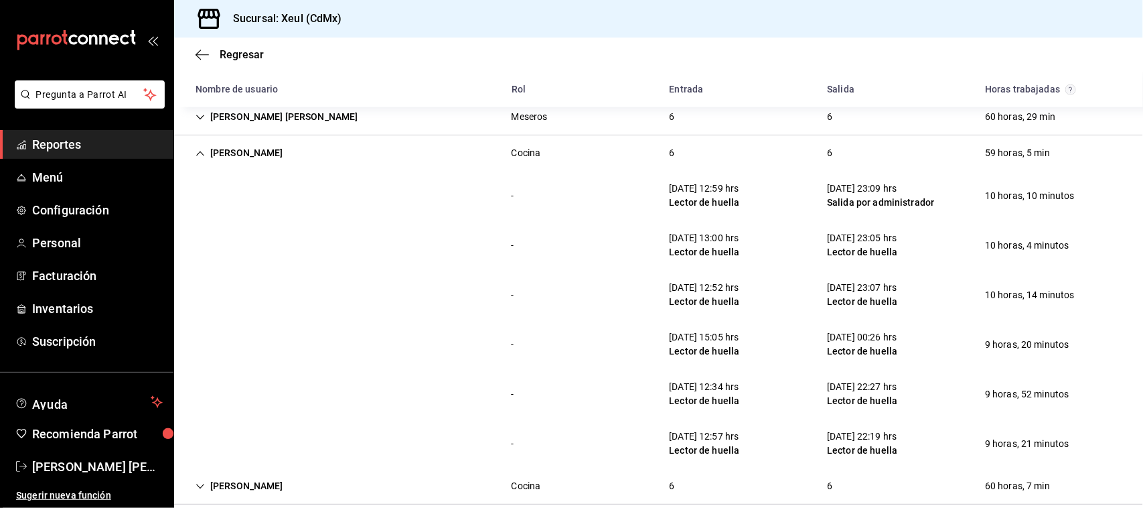
scroll to position [2987, 0]
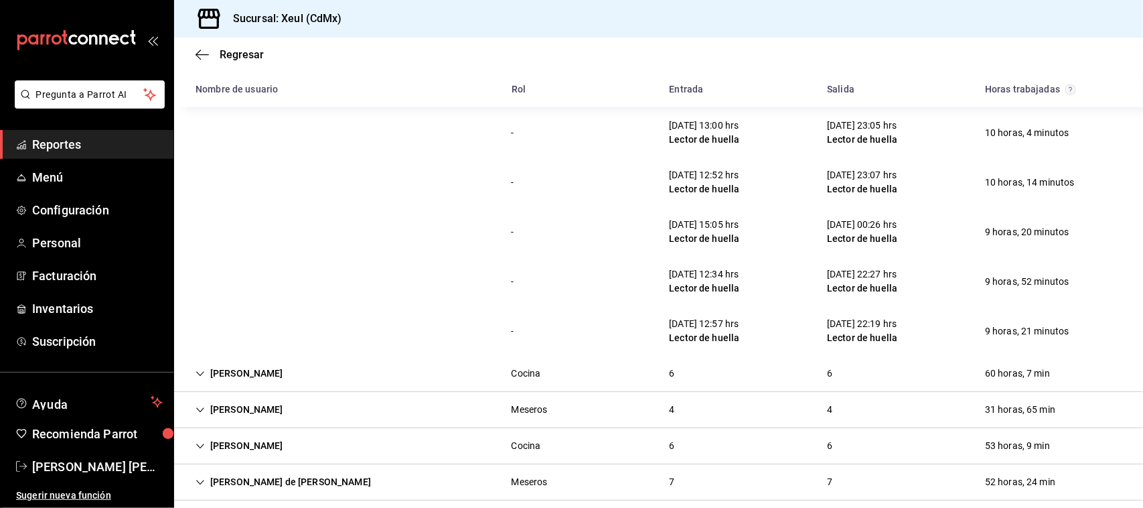
click at [471, 429] on div "[PERSON_NAME] Cocina 6 6 53 horas, 9 min" at bounding box center [658, 446] width 969 height 36
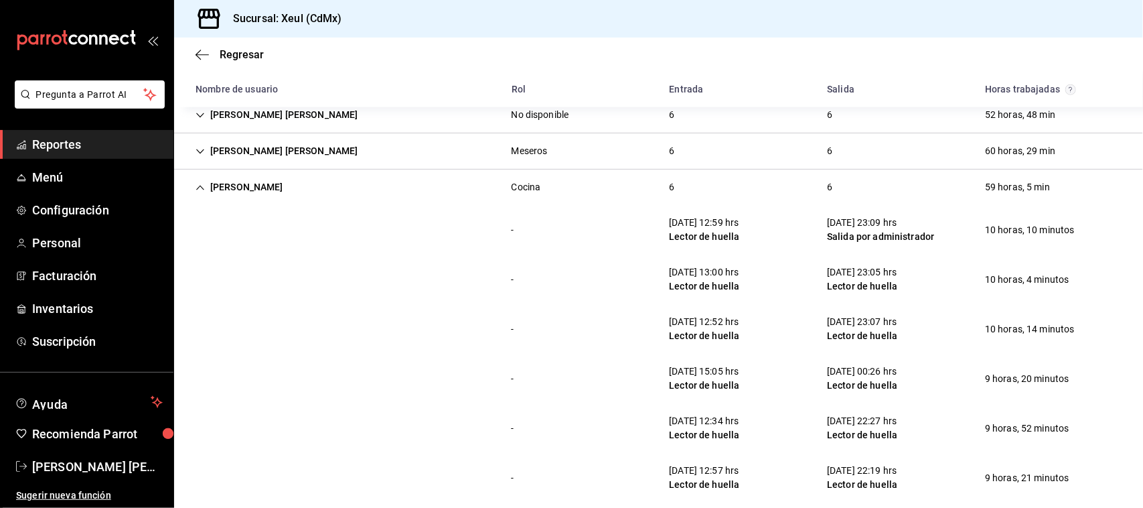
scroll to position [2848, 0]
